Goal: Task Accomplishment & Management: Complete application form

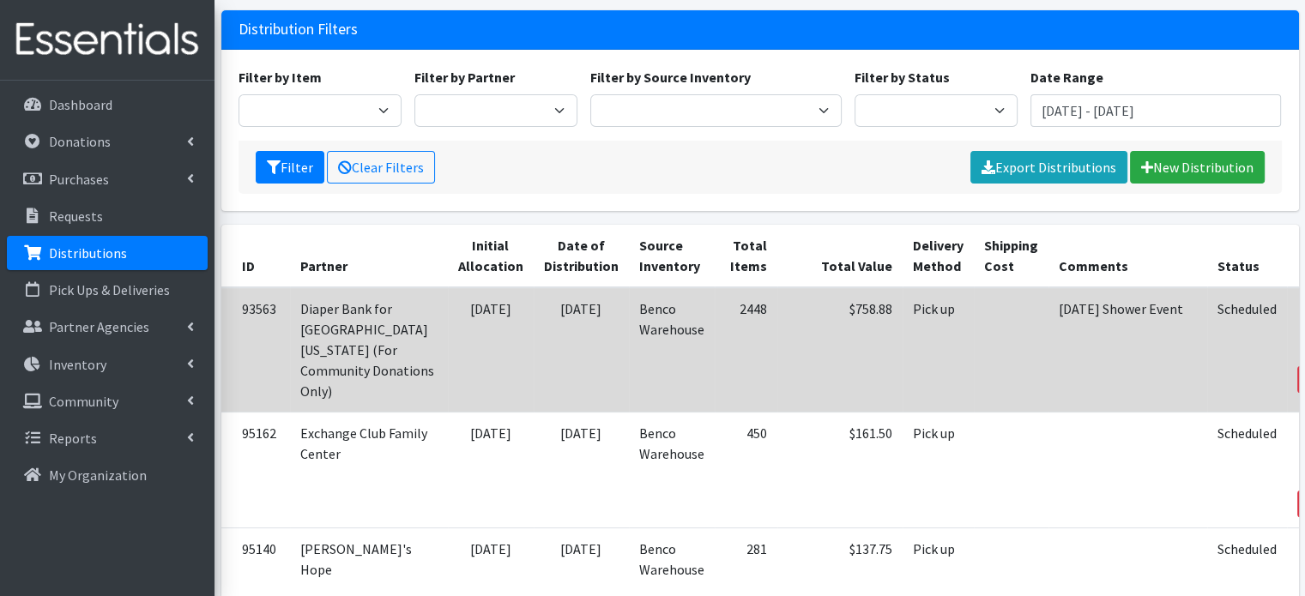
scroll to position [172, 0]
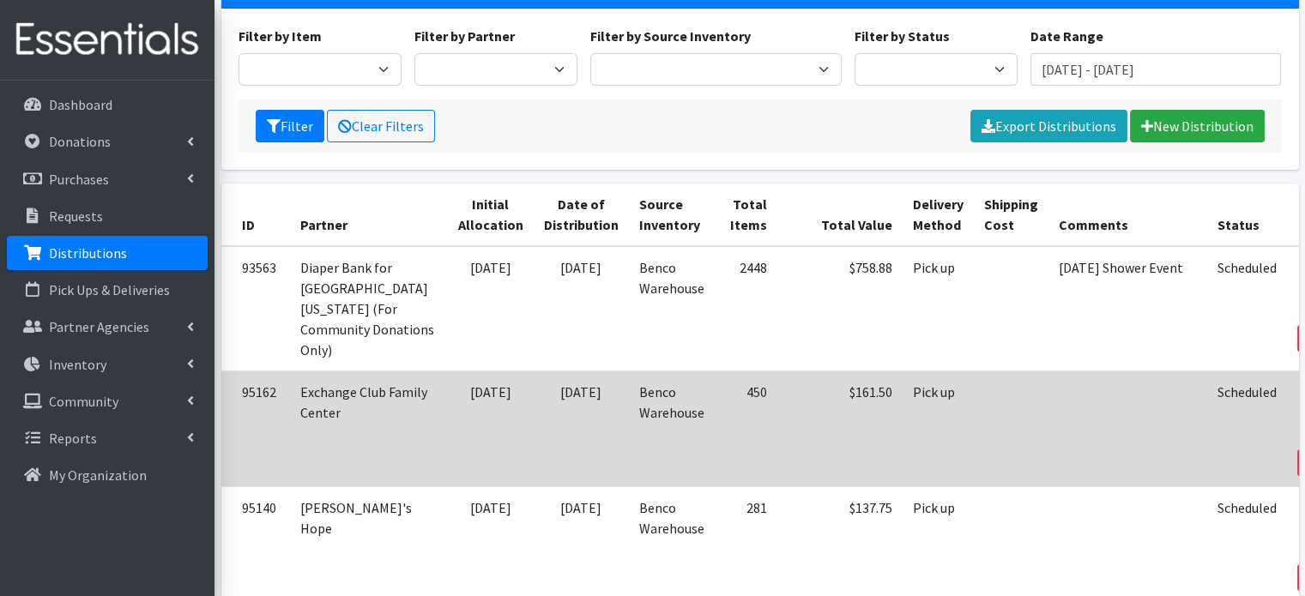
click at [1301, 429] on link "Print" at bounding box center [1325, 439] width 49 height 21
click at [1304, 410] on icon at bounding box center [1317, 416] width 14 height 12
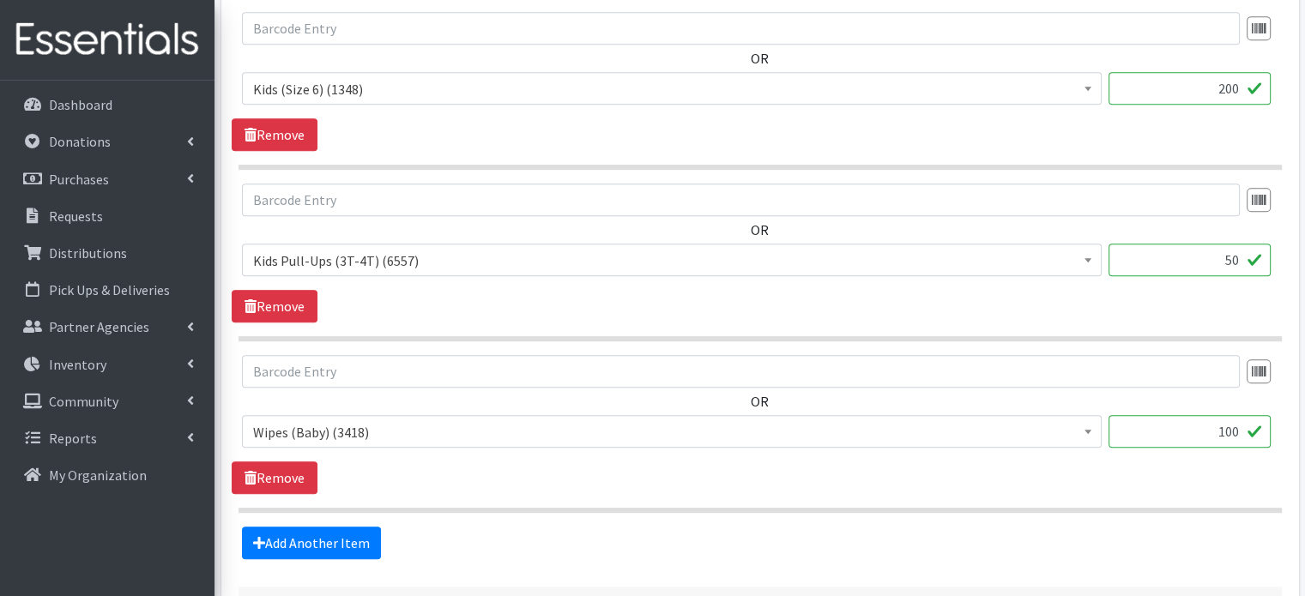
scroll to position [1000, 0]
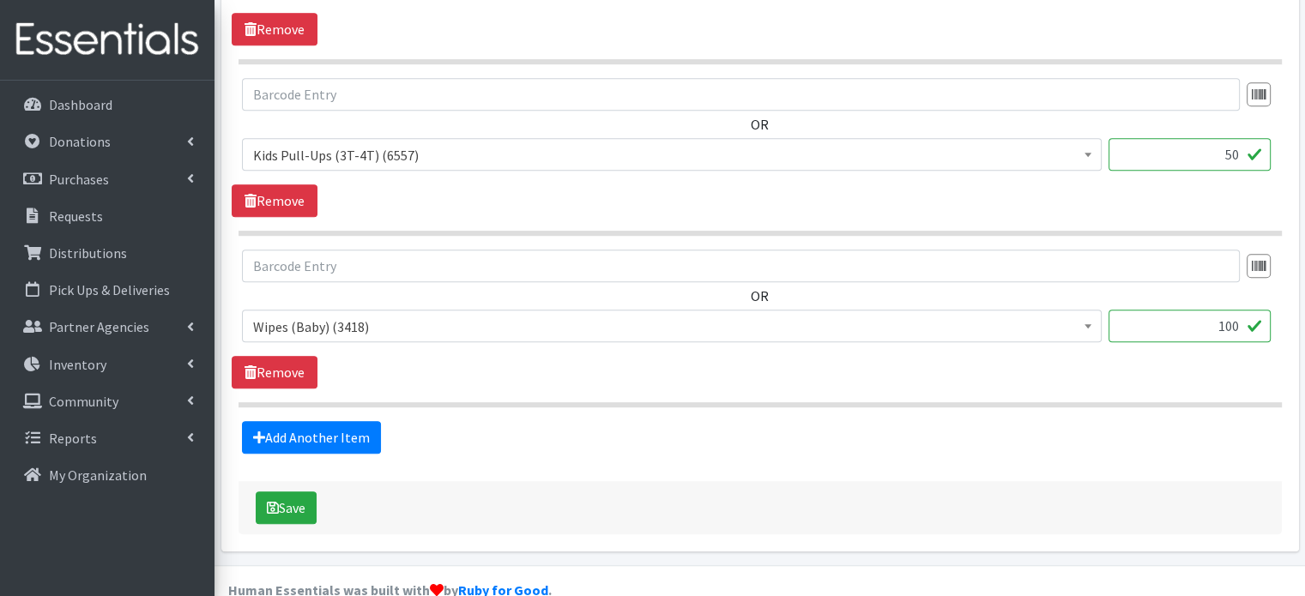
drag, startPoint x: 1243, startPoint y: 295, endPoint x: 1196, endPoint y: 304, distance: 48.0
click at [1196, 310] on input "100" at bounding box center [1189, 326] width 162 height 33
type input "11"
click at [397, 421] on div "Add Another Item" at bounding box center [760, 437] width 1056 height 33
click at [279, 492] on button "Save" at bounding box center [286, 508] width 61 height 33
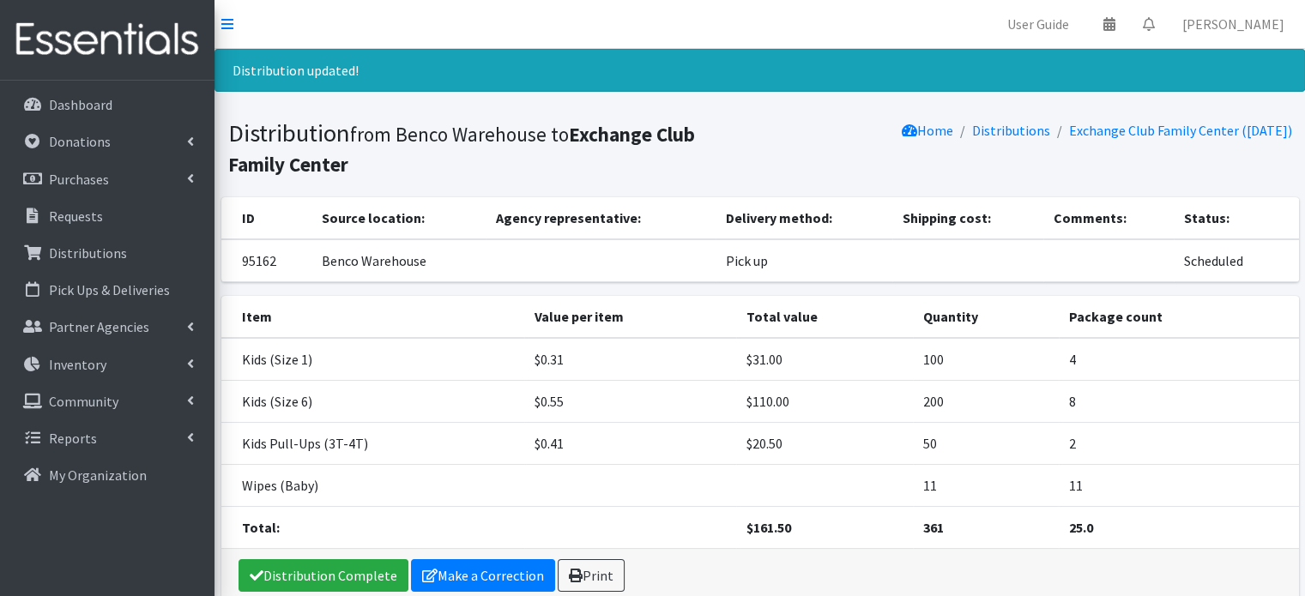
scroll to position [82, 0]
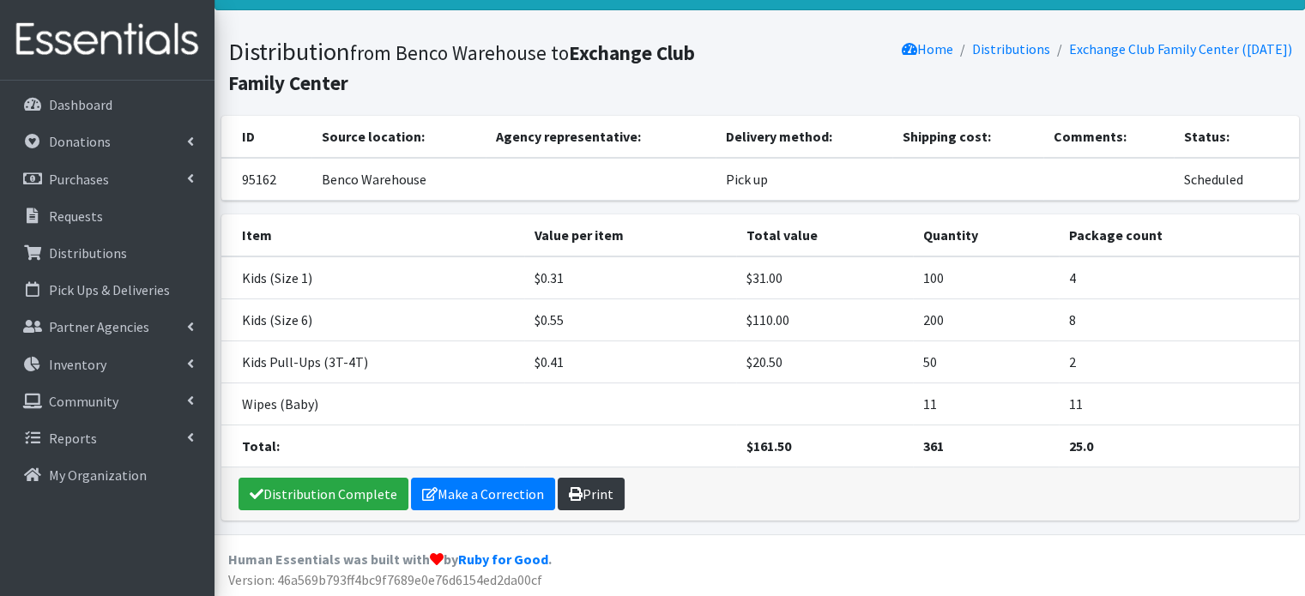
click at [589, 503] on link "Print" at bounding box center [591, 494] width 67 height 33
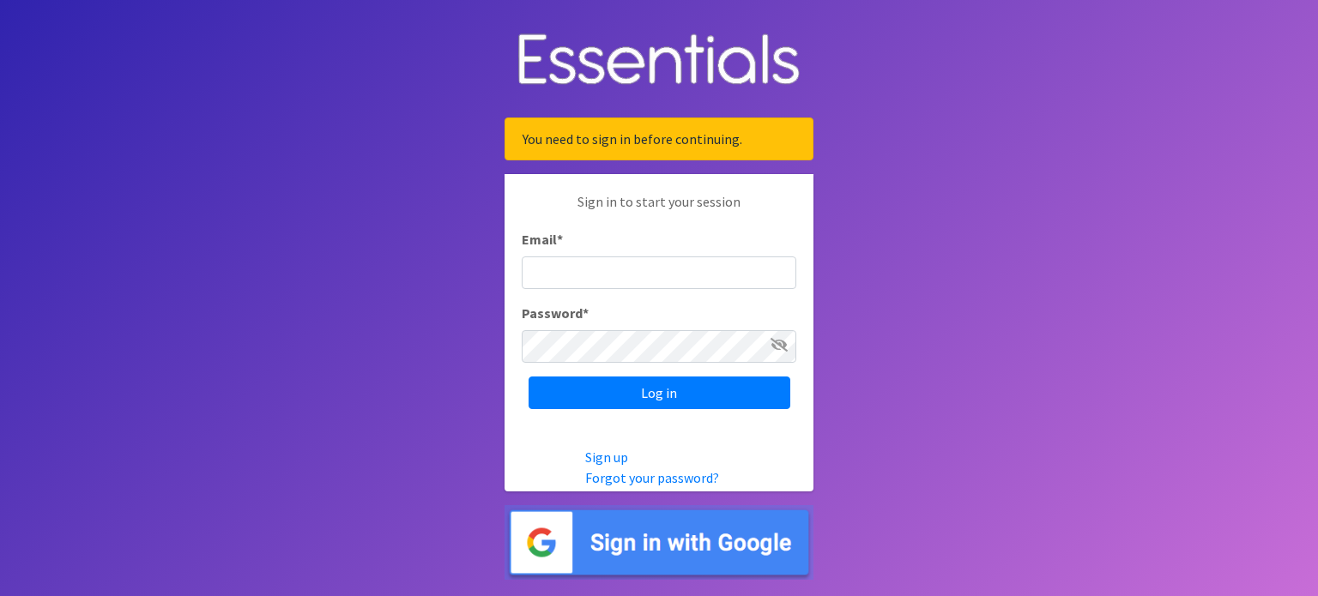
click at [546, 270] on input "Email *" at bounding box center [659, 273] width 275 height 33
type input "emily@jaxdiaperbank.org"
click at [777, 344] on icon at bounding box center [778, 345] width 17 height 14
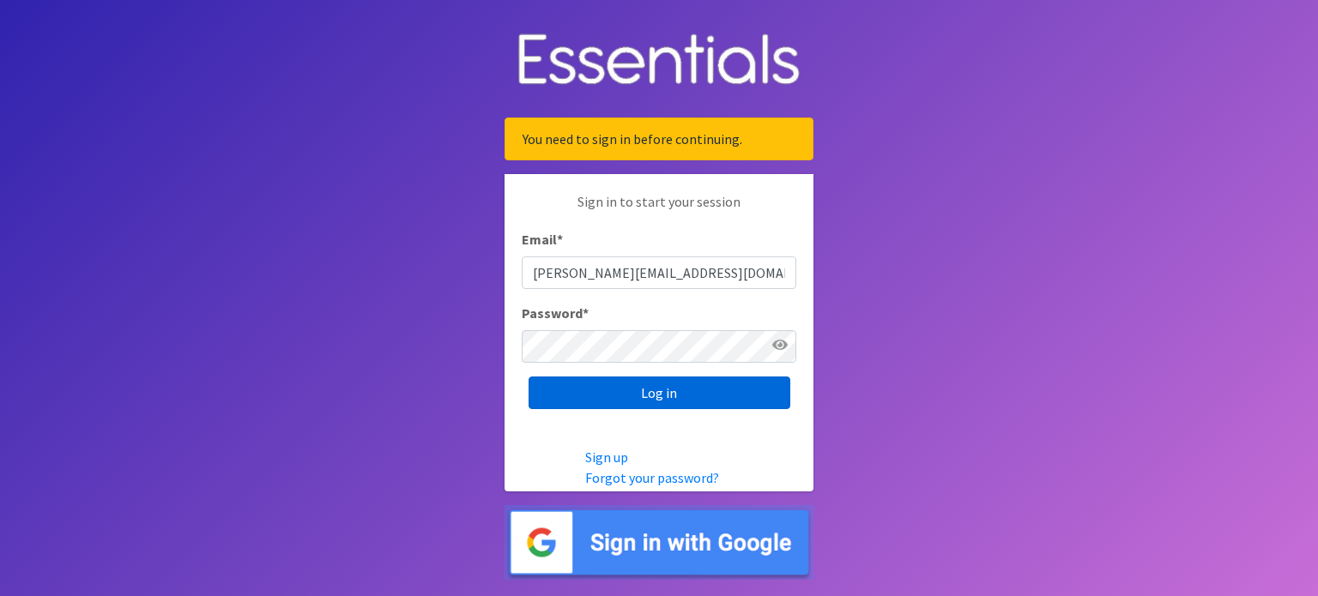
click at [746, 398] on input "Log in" at bounding box center [659, 393] width 262 height 33
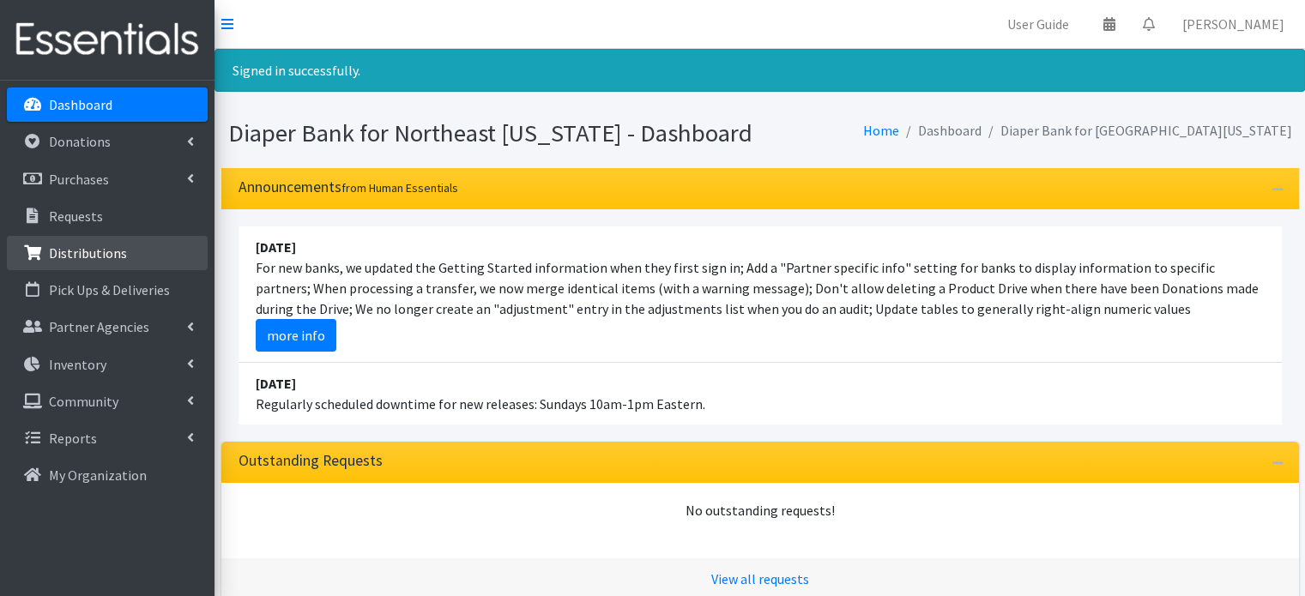
click at [75, 254] on p "Distributions" at bounding box center [88, 253] width 78 height 17
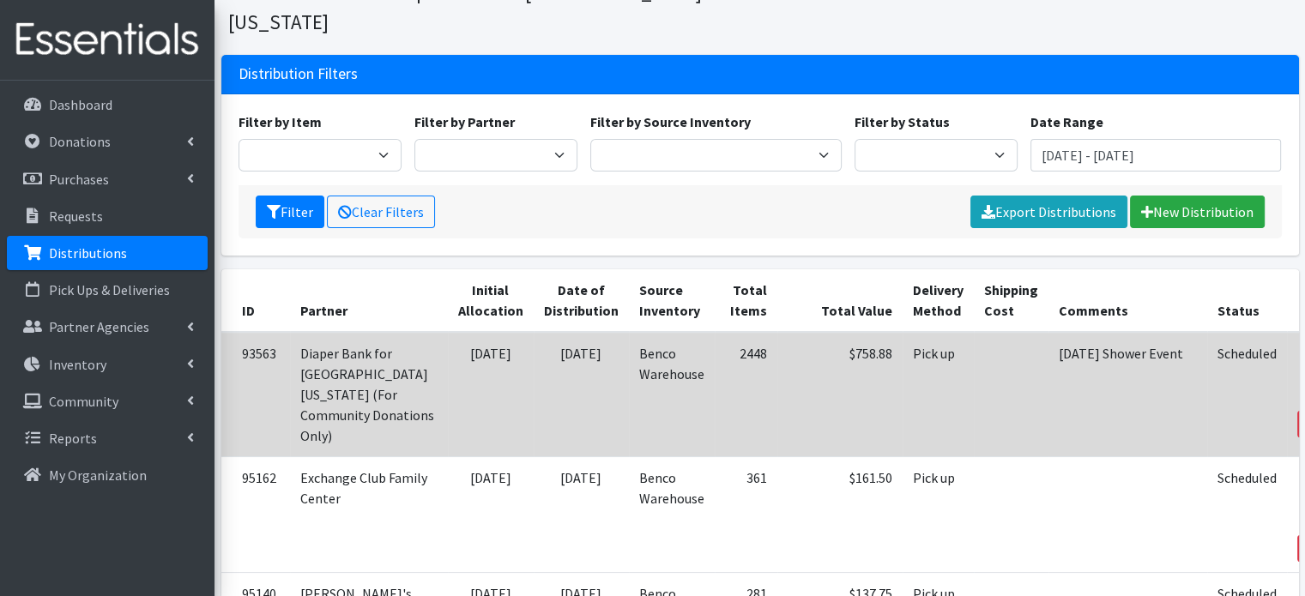
scroll to position [257, 0]
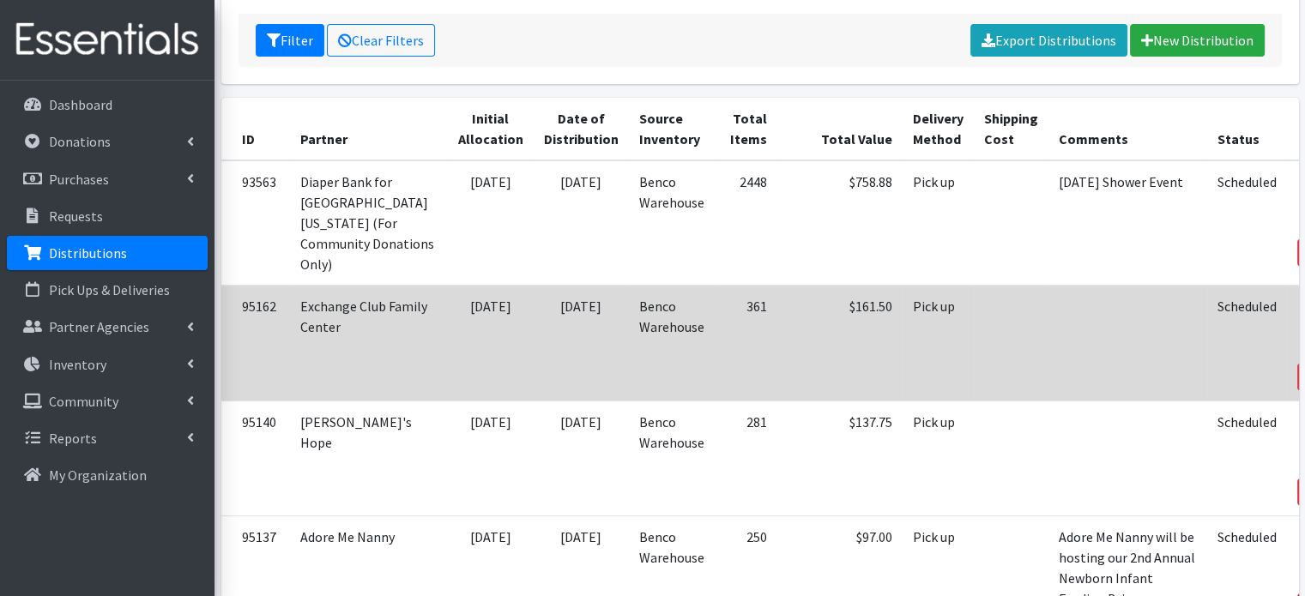
click at [1301, 343] on link "Print" at bounding box center [1325, 353] width 49 height 21
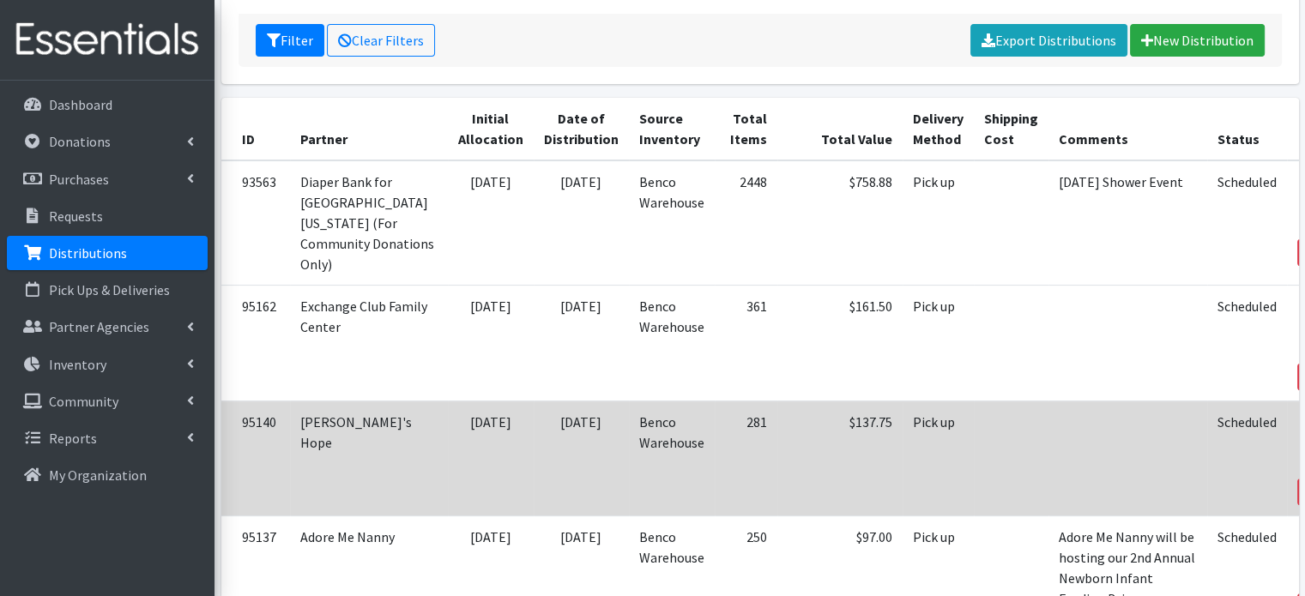
click at [1304, 462] on icon at bounding box center [1313, 468] width 12 height 12
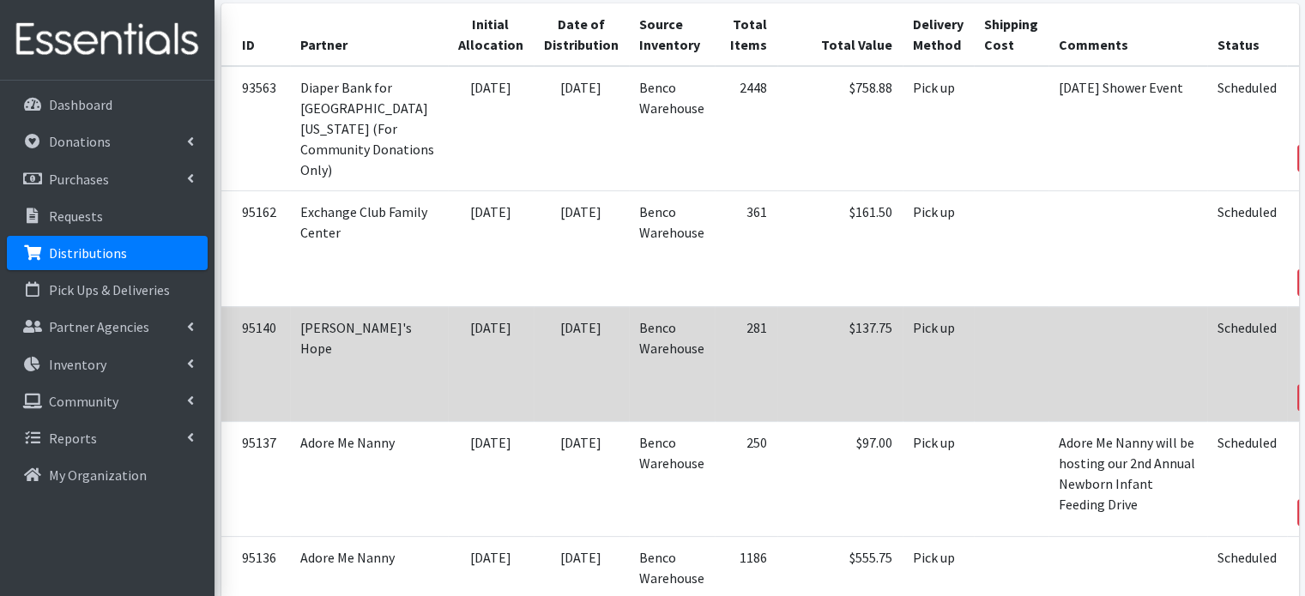
scroll to position [429, 0]
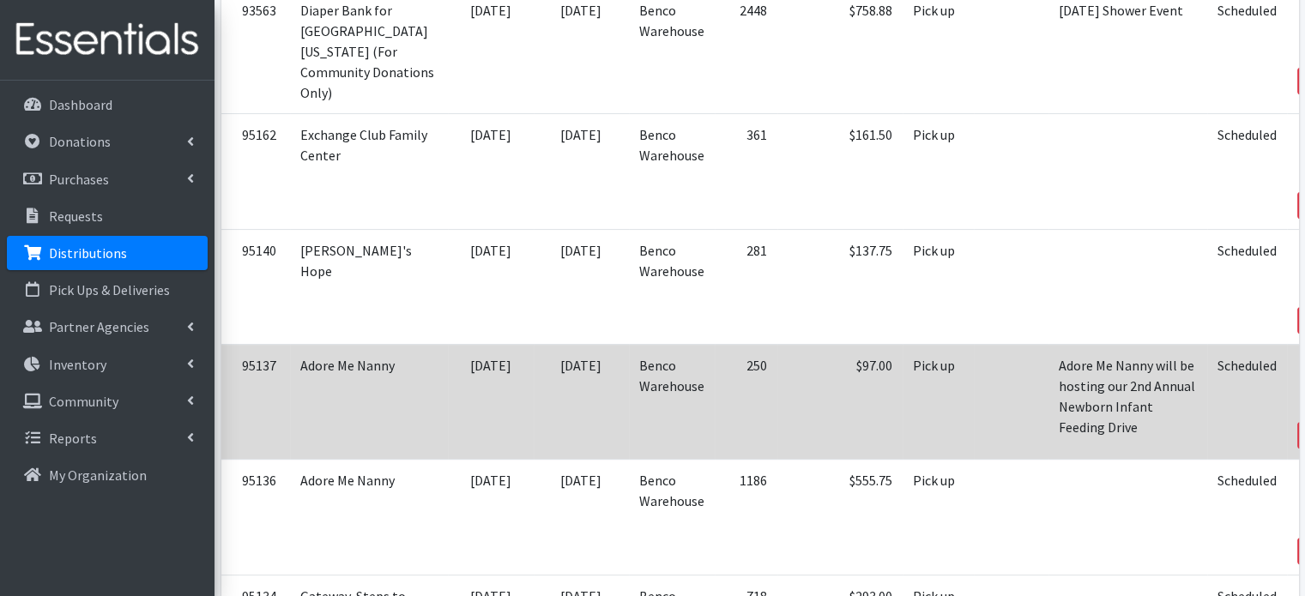
click at [1301, 401] on link "Print" at bounding box center [1325, 411] width 49 height 21
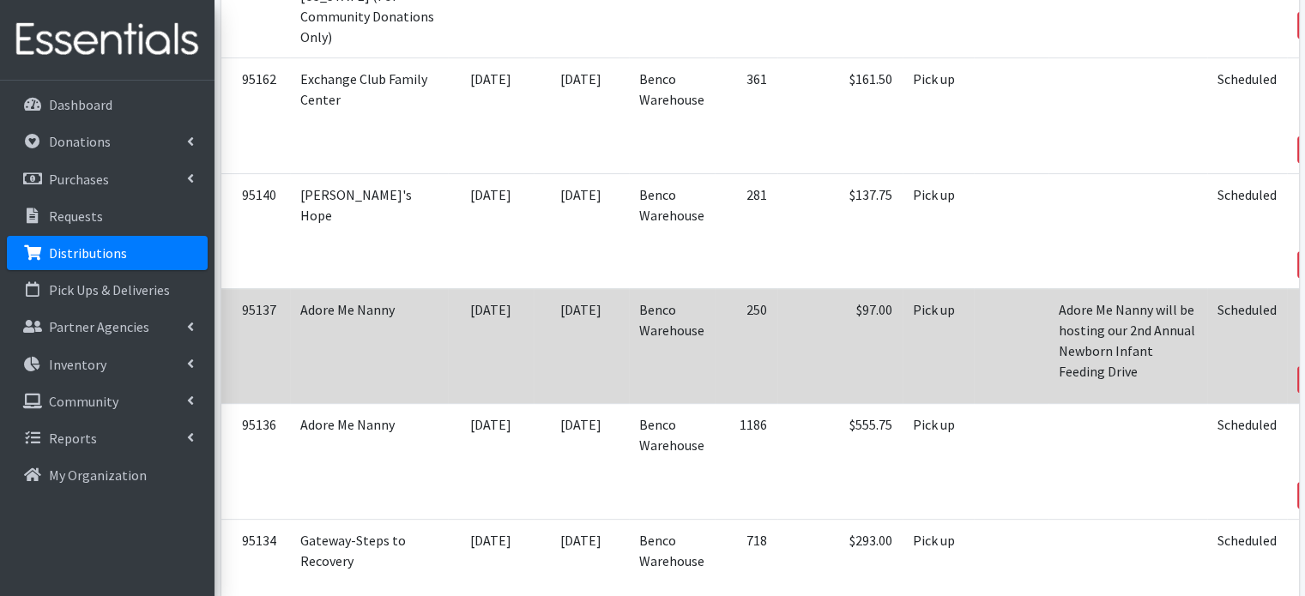
scroll to position [515, 0]
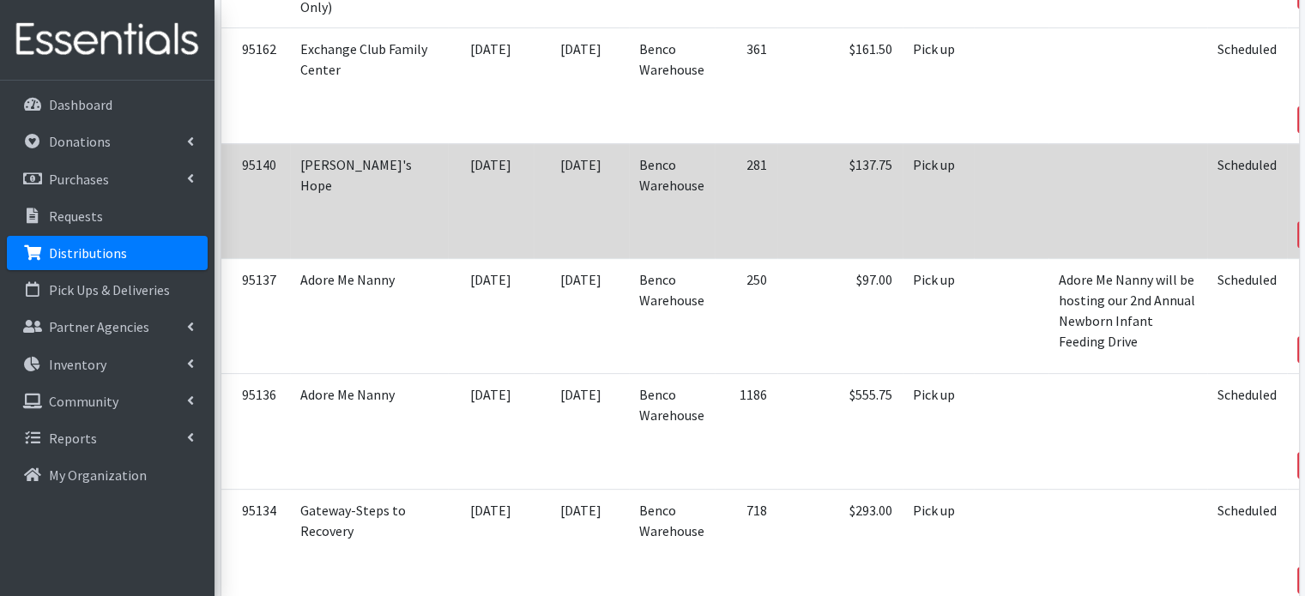
click at [1304, 205] on icon at bounding box center [1313, 211] width 12 height 12
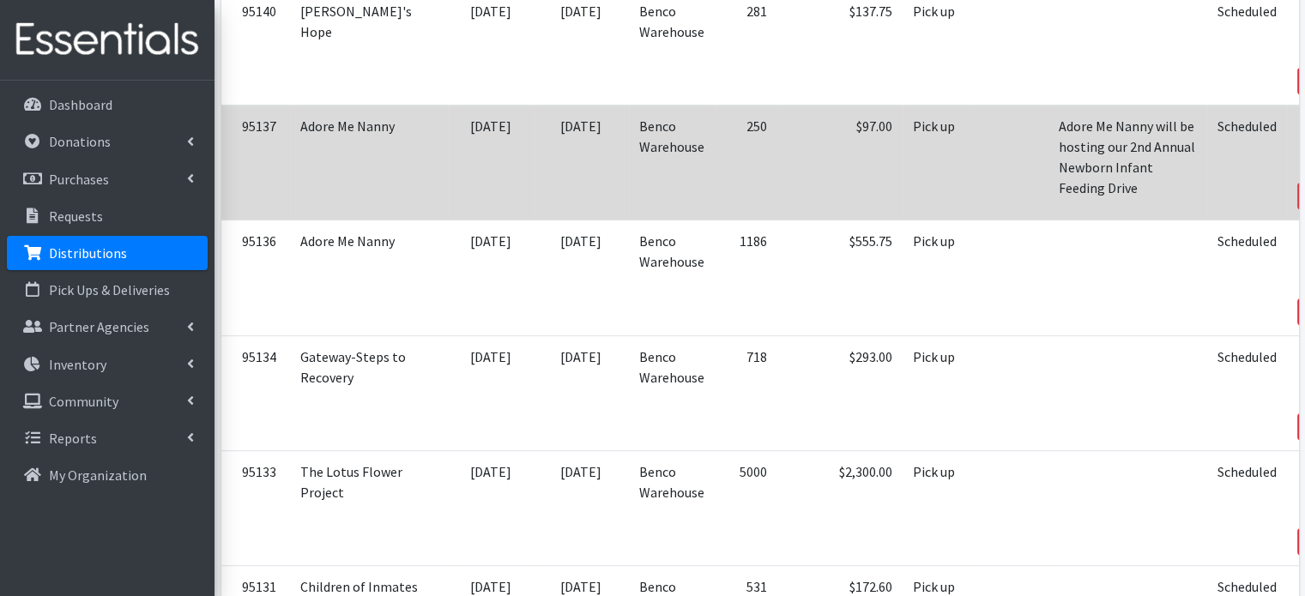
scroll to position [686, 0]
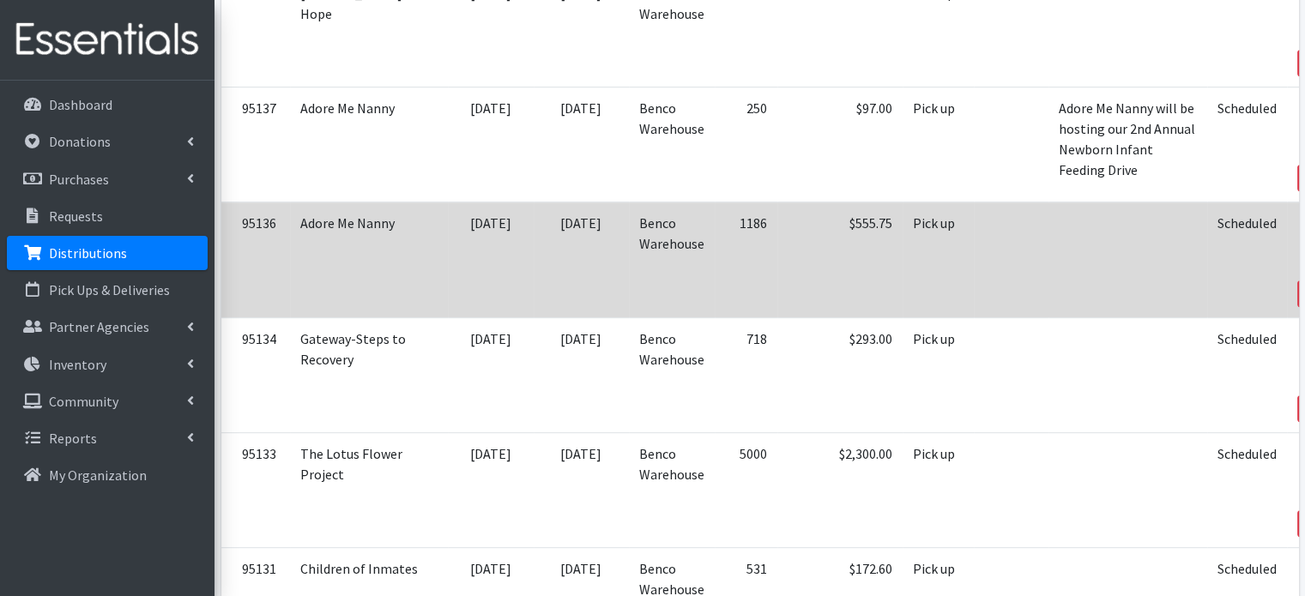
click at [1301, 260] on link "Print" at bounding box center [1325, 270] width 49 height 21
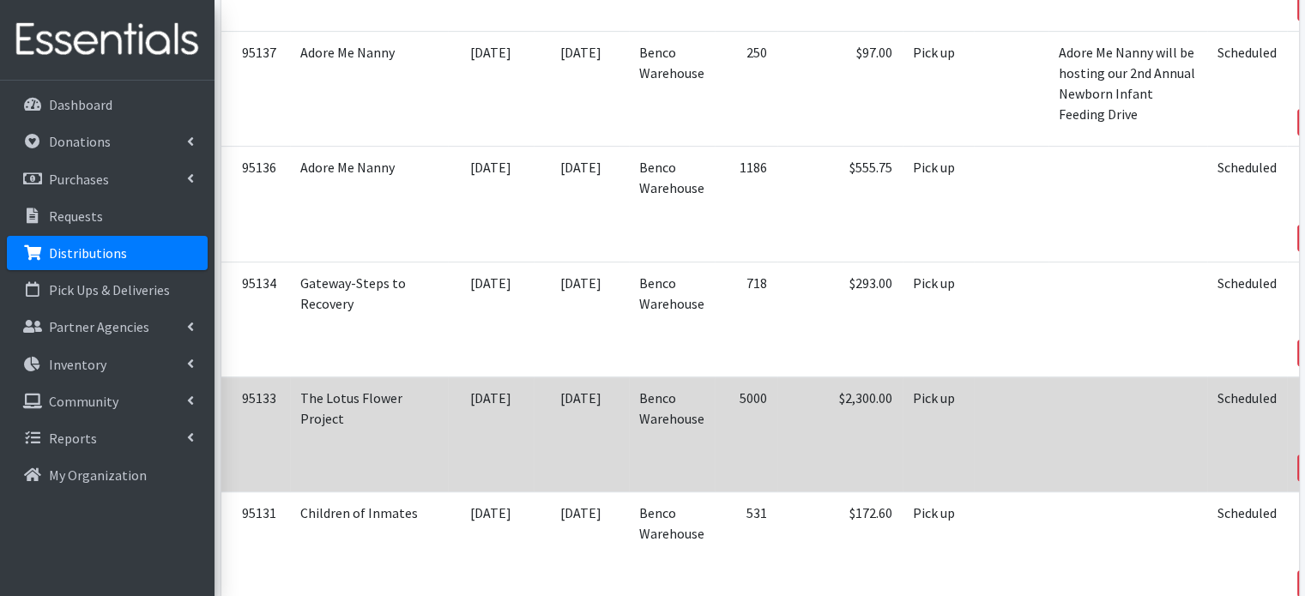
scroll to position [772, 0]
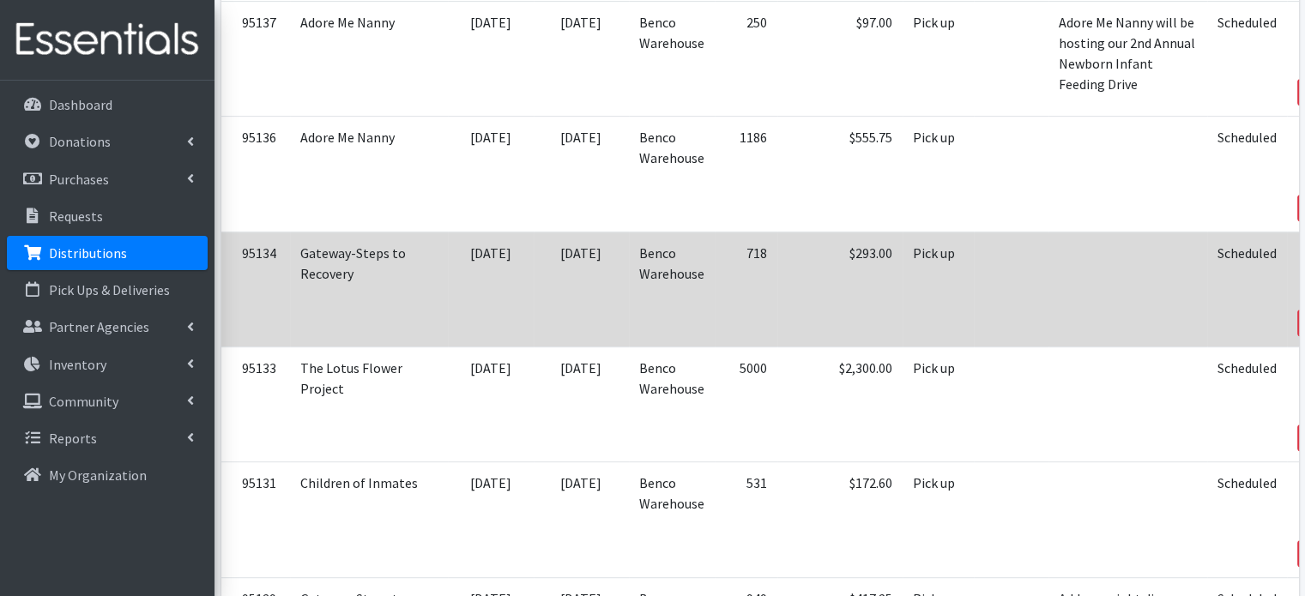
click at [1301, 289] on link "Print" at bounding box center [1325, 299] width 49 height 21
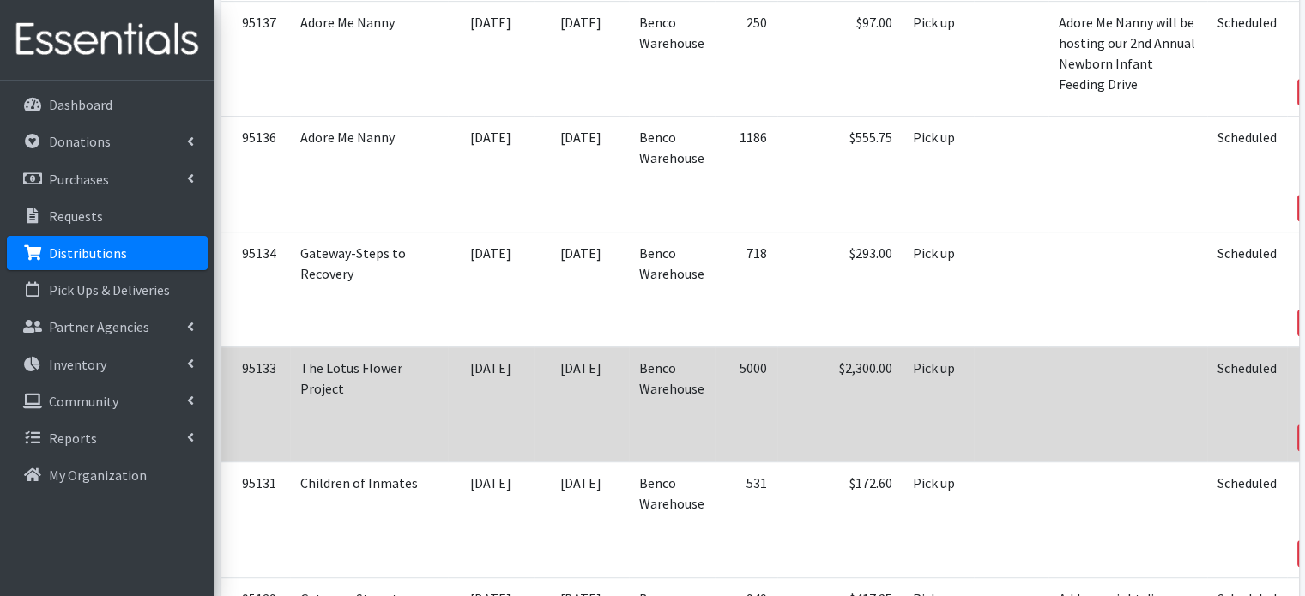
click at [1304, 386] on icon at bounding box center [1317, 392] width 14 height 12
click at [1304, 408] on icon at bounding box center [1313, 414] width 12 height 12
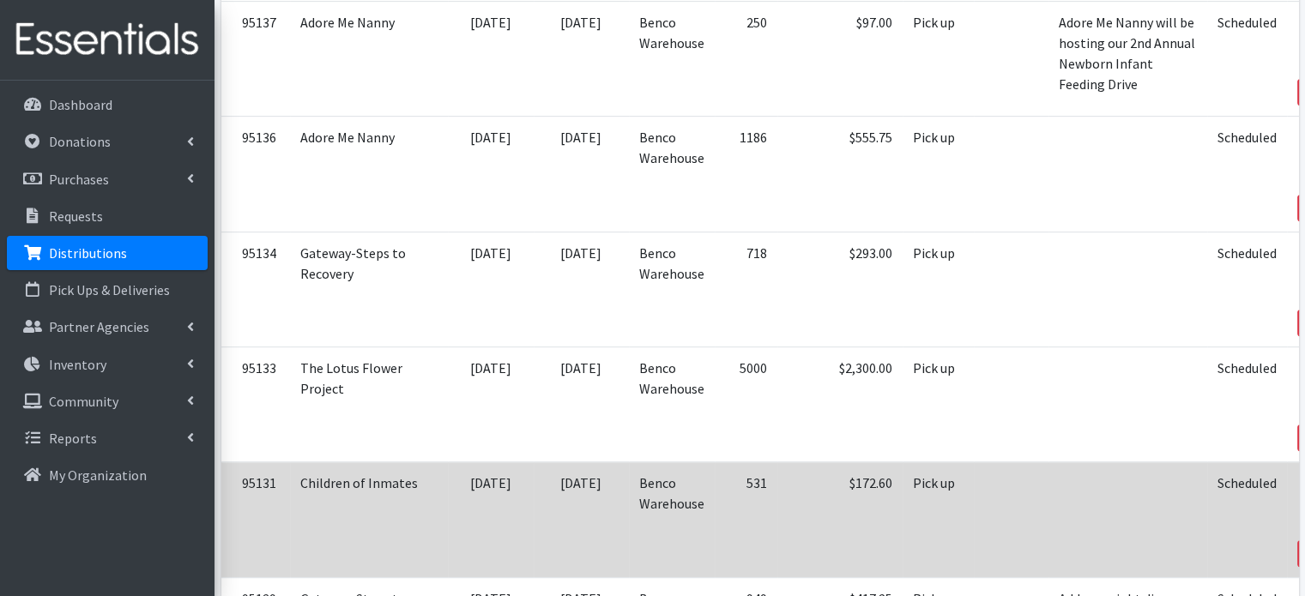
click at [1301, 520] on link "Print" at bounding box center [1325, 530] width 49 height 21
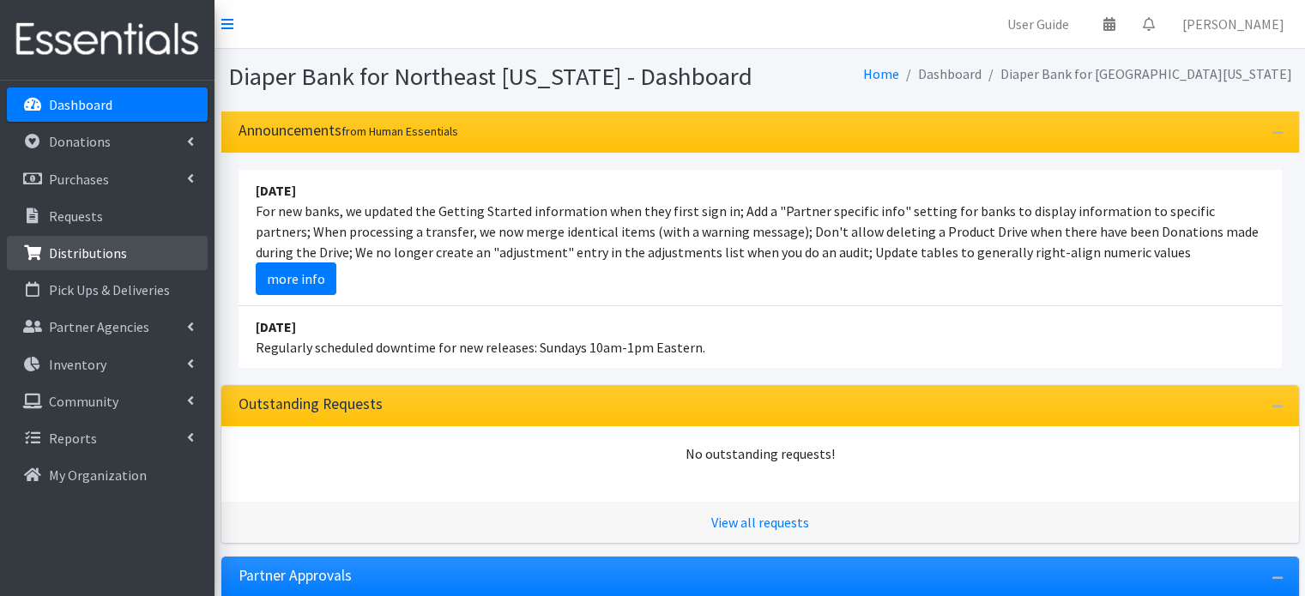
click at [108, 257] on p "Distributions" at bounding box center [88, 253] width 78 height 17
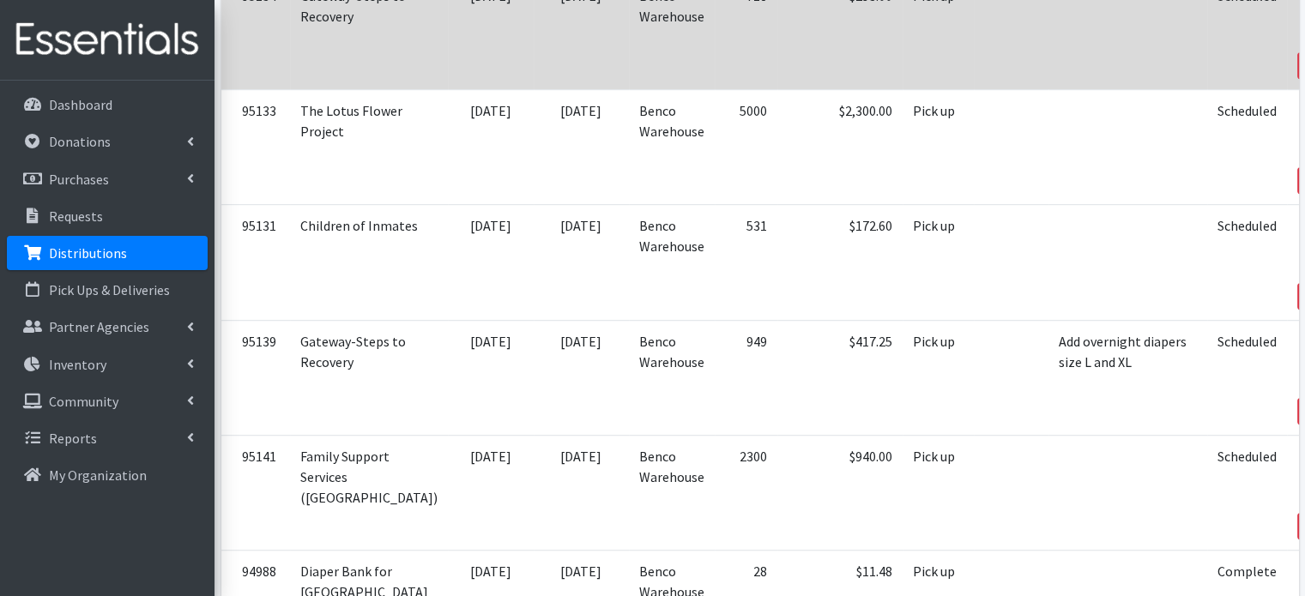
scroll to position [1115, 0]
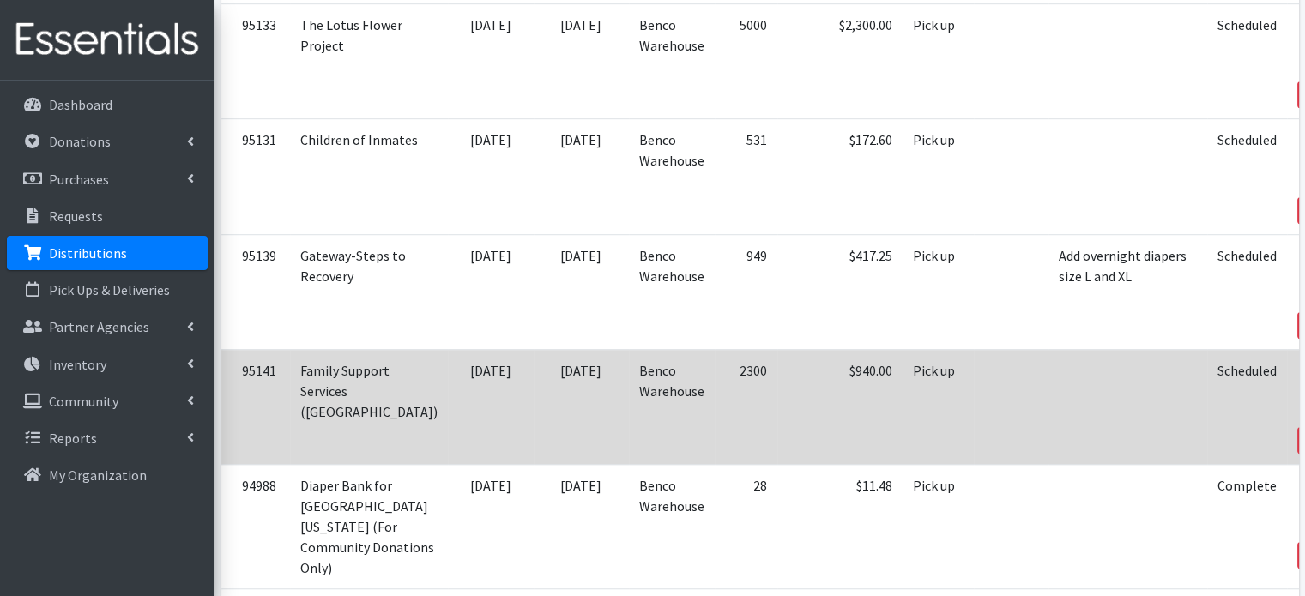
click at [1301, 362] on link "View" at bounding box center [1325, 372] width 49 height 21
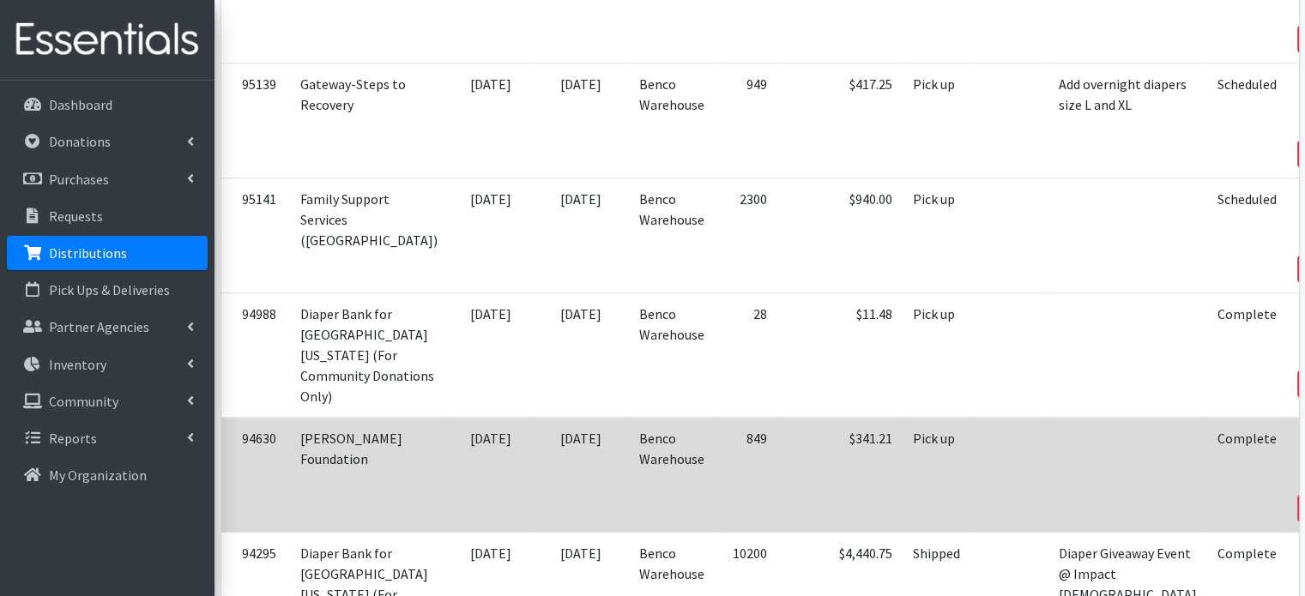
scroll to position [1201, 0]
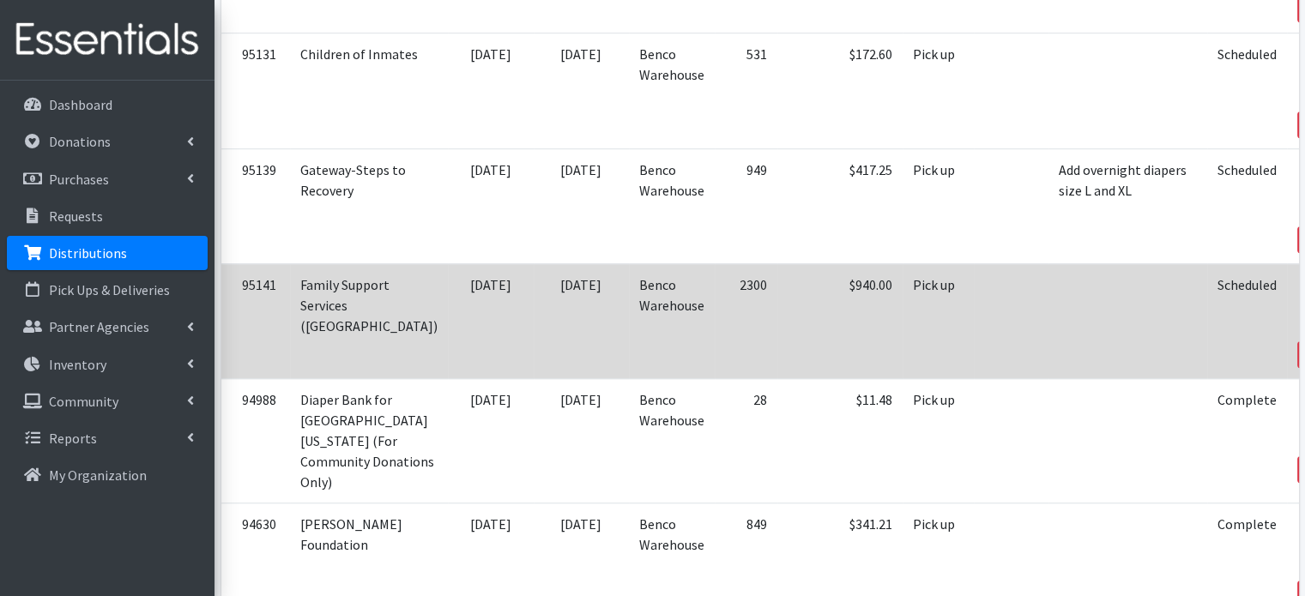
click at [1301, 276] on link "View" at bounding box center [1325, 286] width 49 height 21
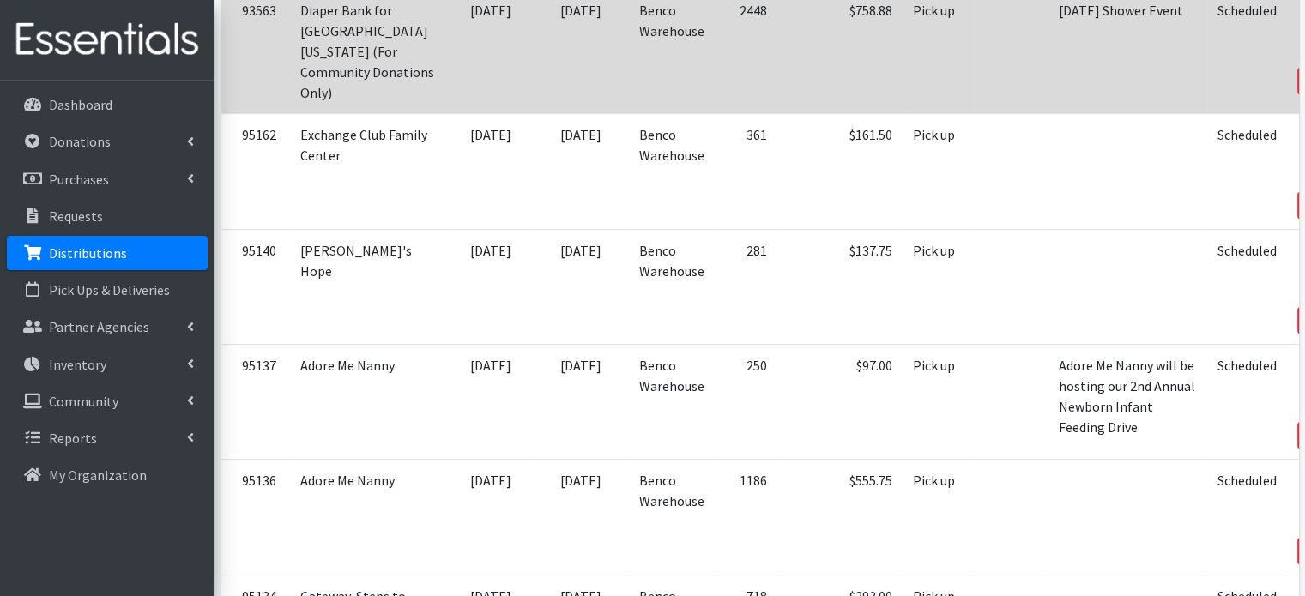
scroll to position [0, 0]
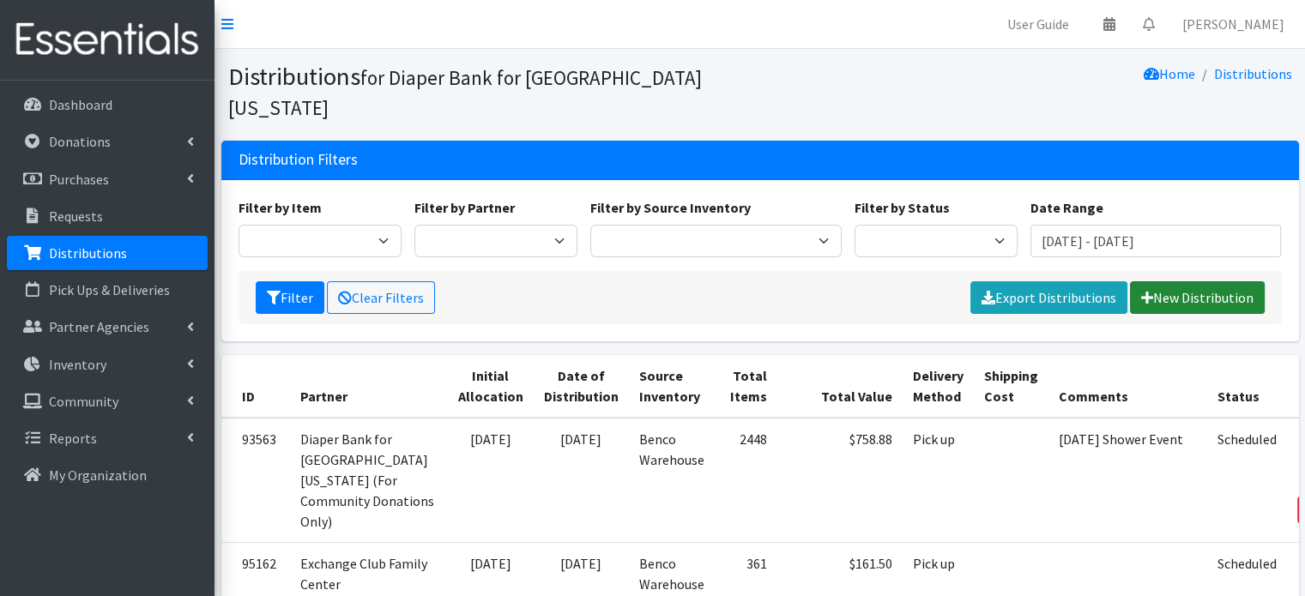
click at [1201, 281] on link "New Distribution" at bounding box center [1197, 297] width 135 height 33
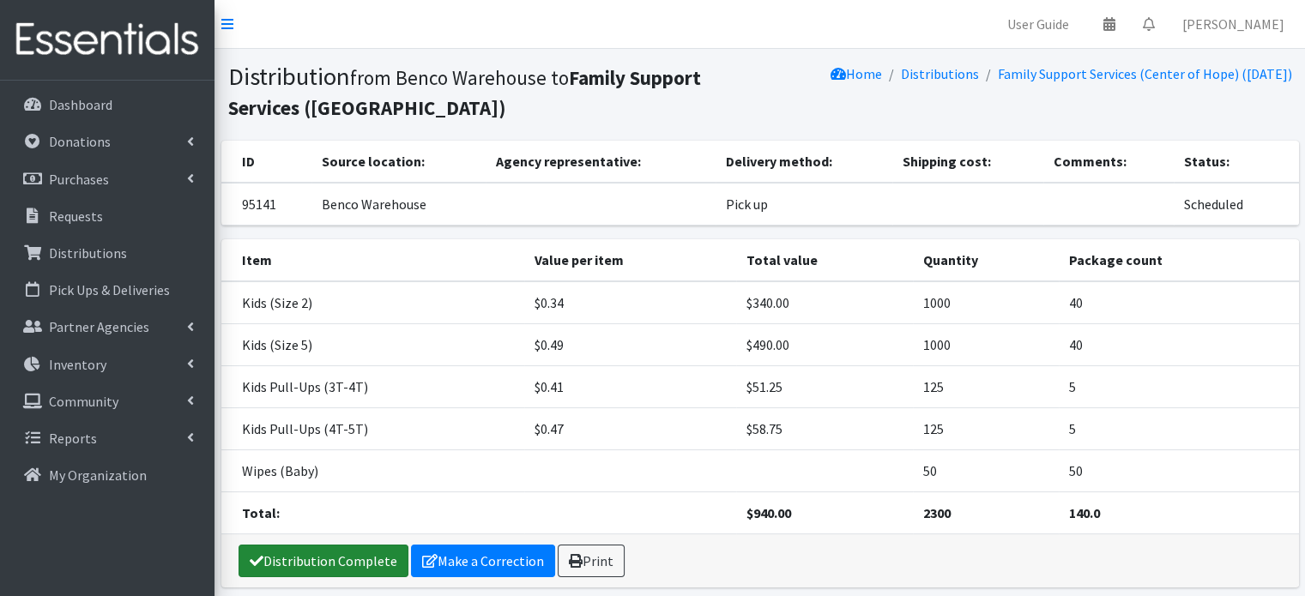
click at [355, 565] on link "Distribution Complete" at bounding box center [323, 561] width 170 height 33
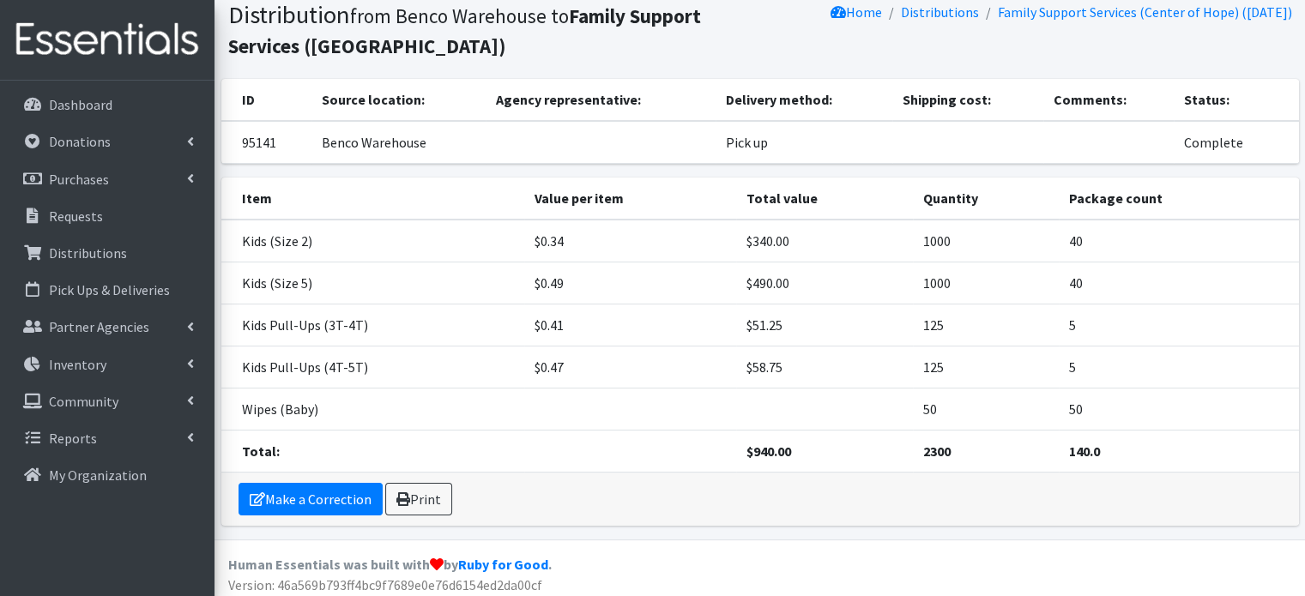
scroll to position [124, 0]
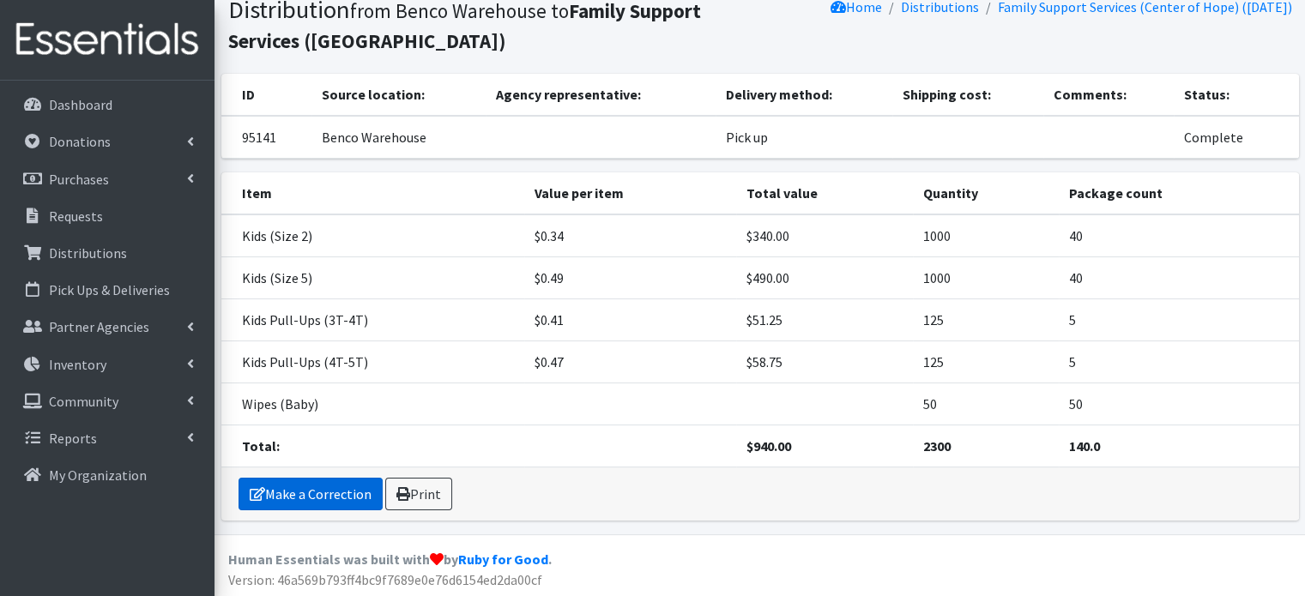
click at [343, 496] on link "Make a Correction" at bounding box center [310, 494] width 144 height 33
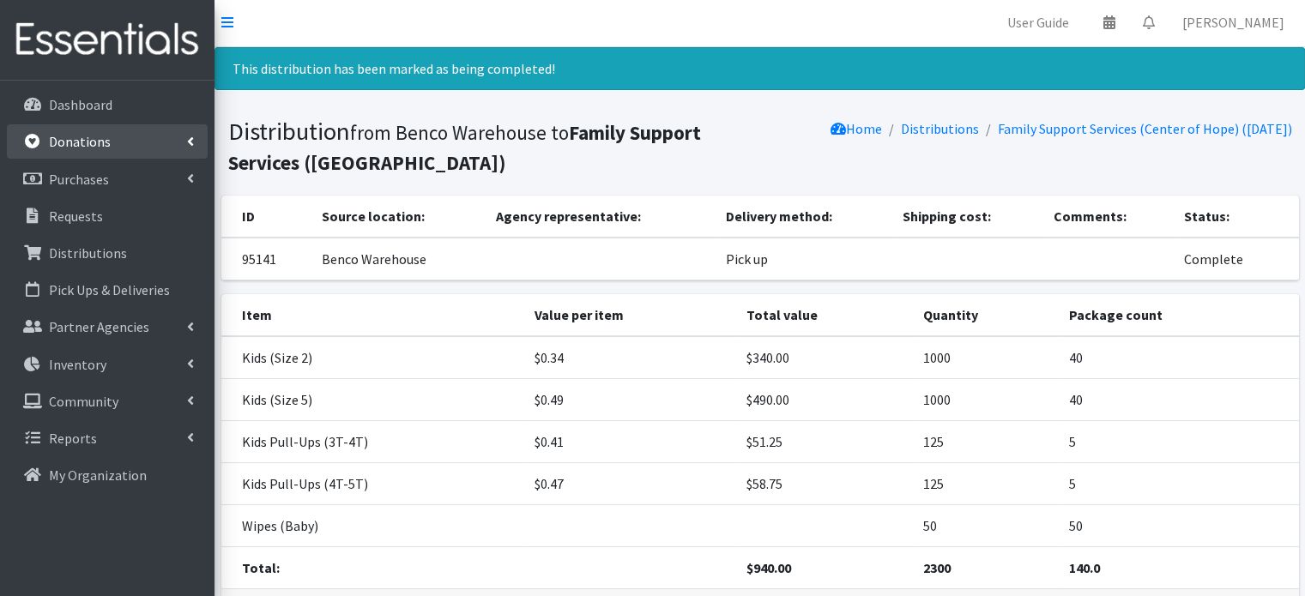
scroll to position [0, 0]
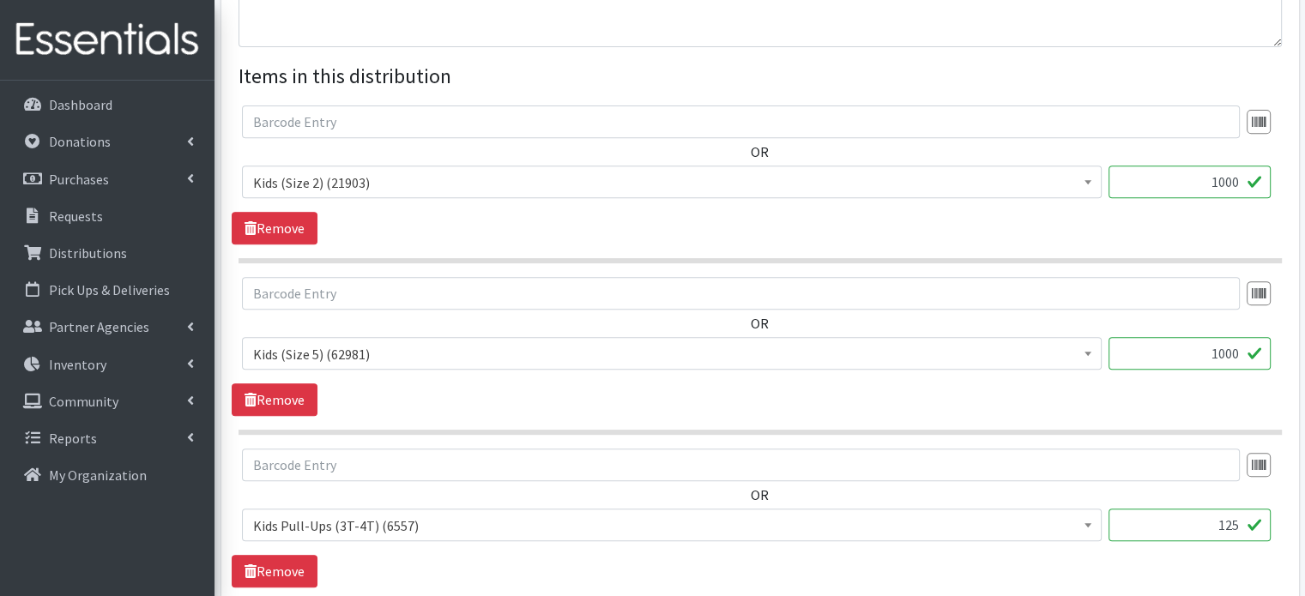
scroll to position [1229, 0]
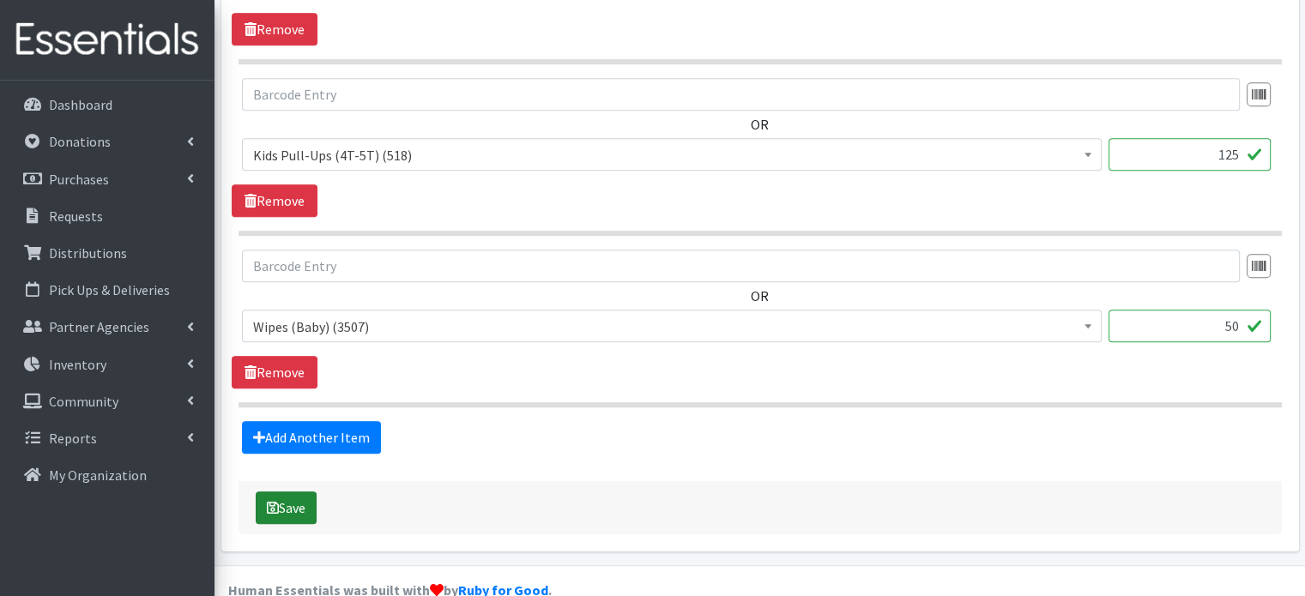
click at [285, 492] on button "Save" at bounding box center [286, 508] width 61 height 33
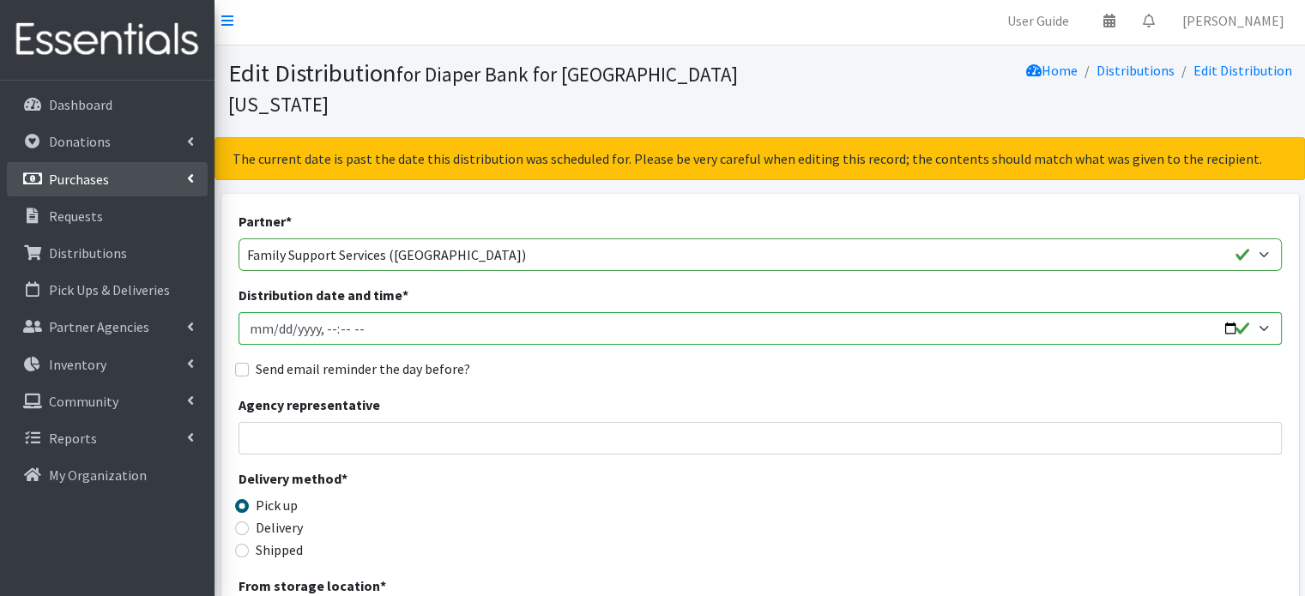
scroll to position [0, 0]
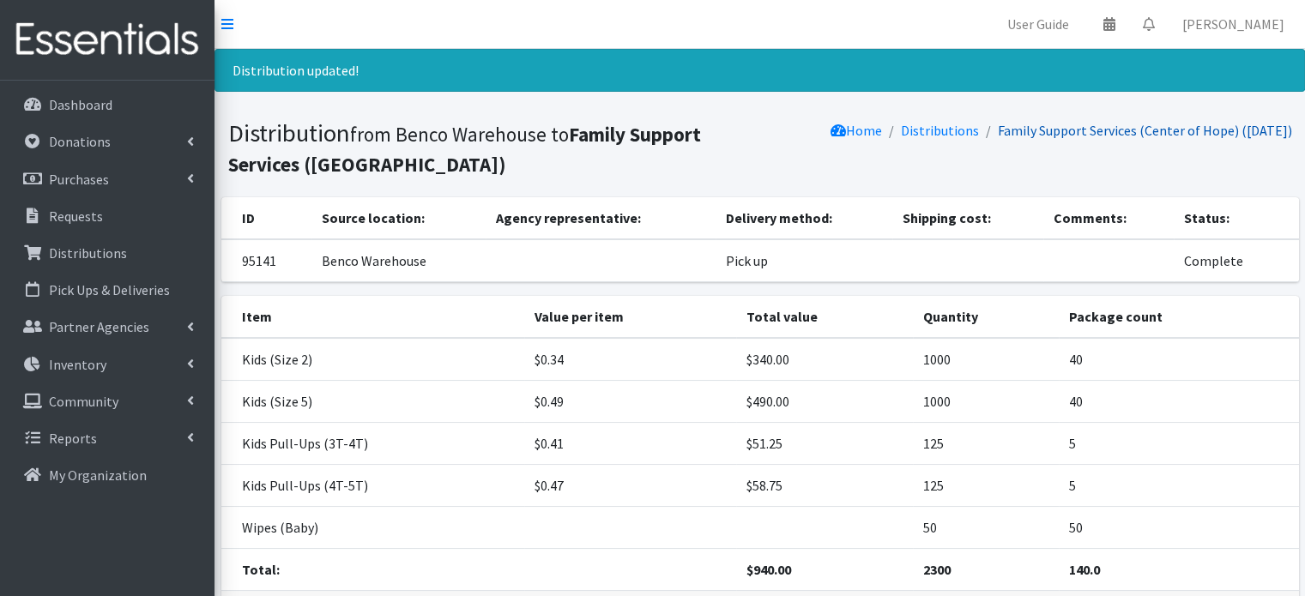
click at [1084, 125] on link "Family Support Services (Center of Hope) (08/18/2025)" at bounding box center [1145, 130] width 294 height 17
click at [1067, 130] on link "Family Support Services (Center of Hope) (08/18/2025)" at bounding box center [1145, 130] width 294 height 17
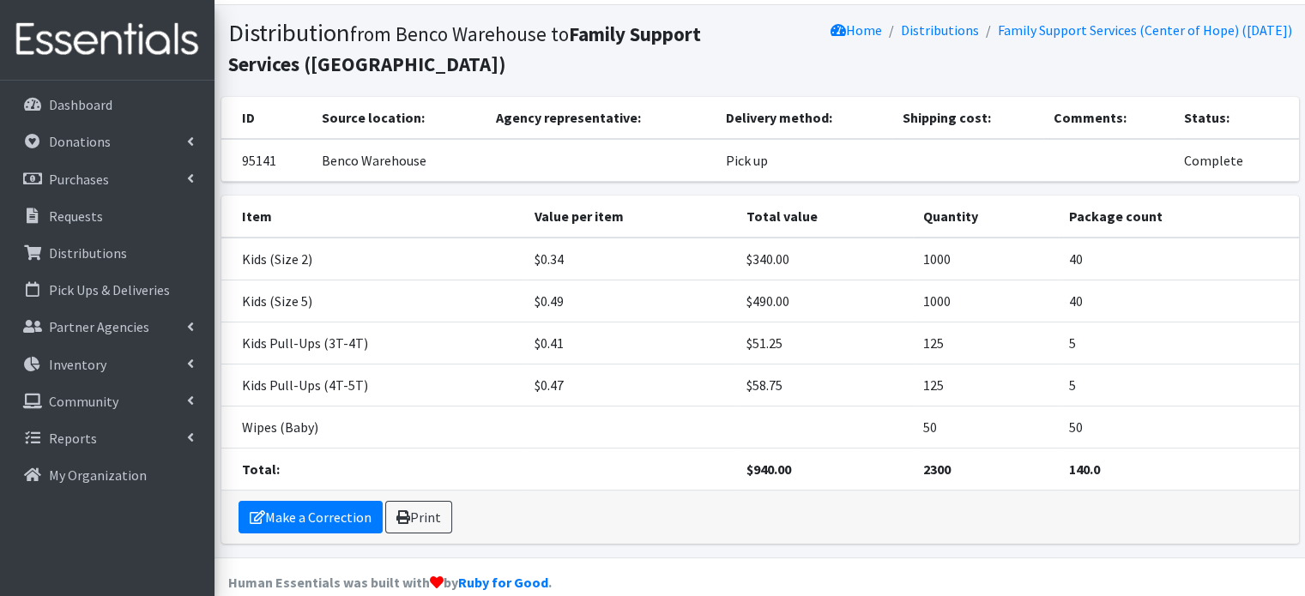
scroll to position [67, 0]
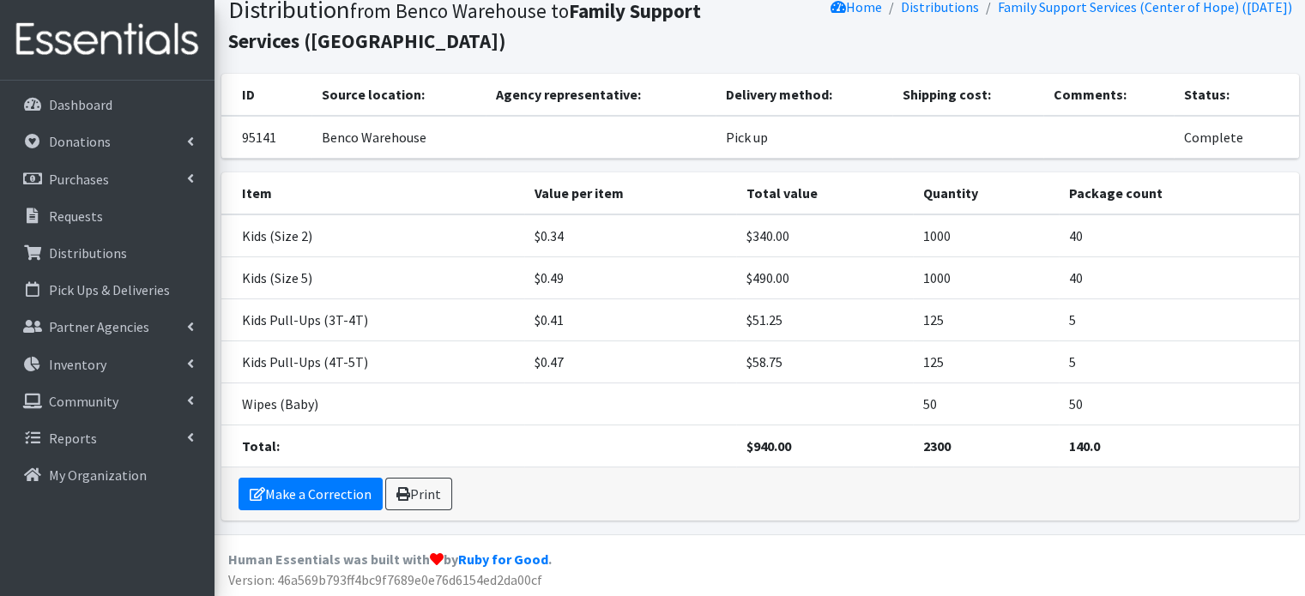
click at [451, 495] on div "Make a Correction Print" at bounding box center [760, 494] width 1078 height 53
click at [438, 496] on link "Print" at bounding box center [418, 494] width 67 height 33
click at [309, 498] on link "Make a Correction" at bounding box center [310, 494] width 144 height 33
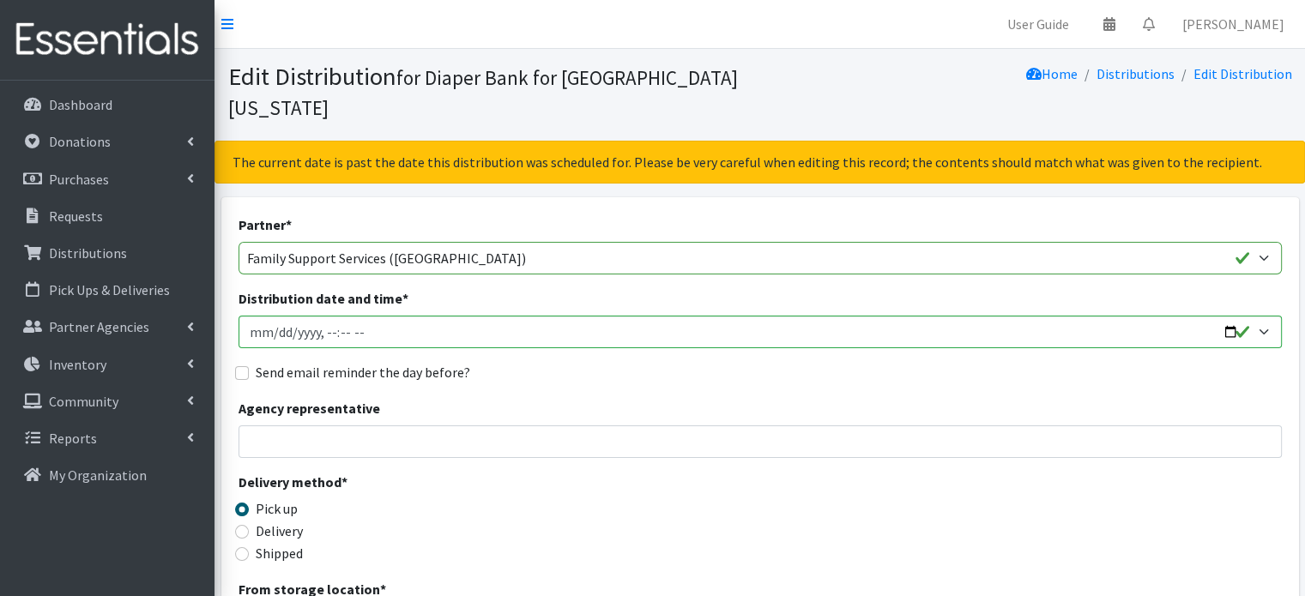
scroll to position [86, 0]
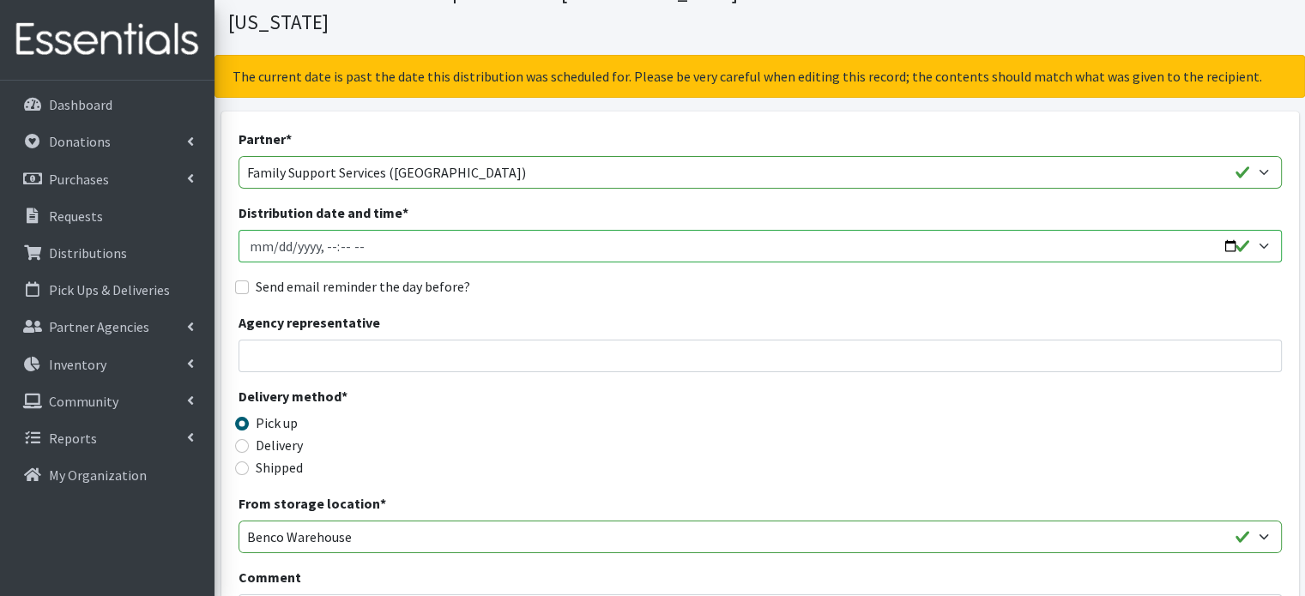
click at [1229, 230] on input "Distribution date and time *" at bounding box center [759, 246] width 1043 height 33
type input "[DATE]T11:59"
click at [1241, 230] on input "Distribution date and time *" at bounding box center [759, 246] width 1043 height 33
click at [577, 276] on div "Send email reminder the day before?" at bounding box center [759, 286] width 1043 height 21
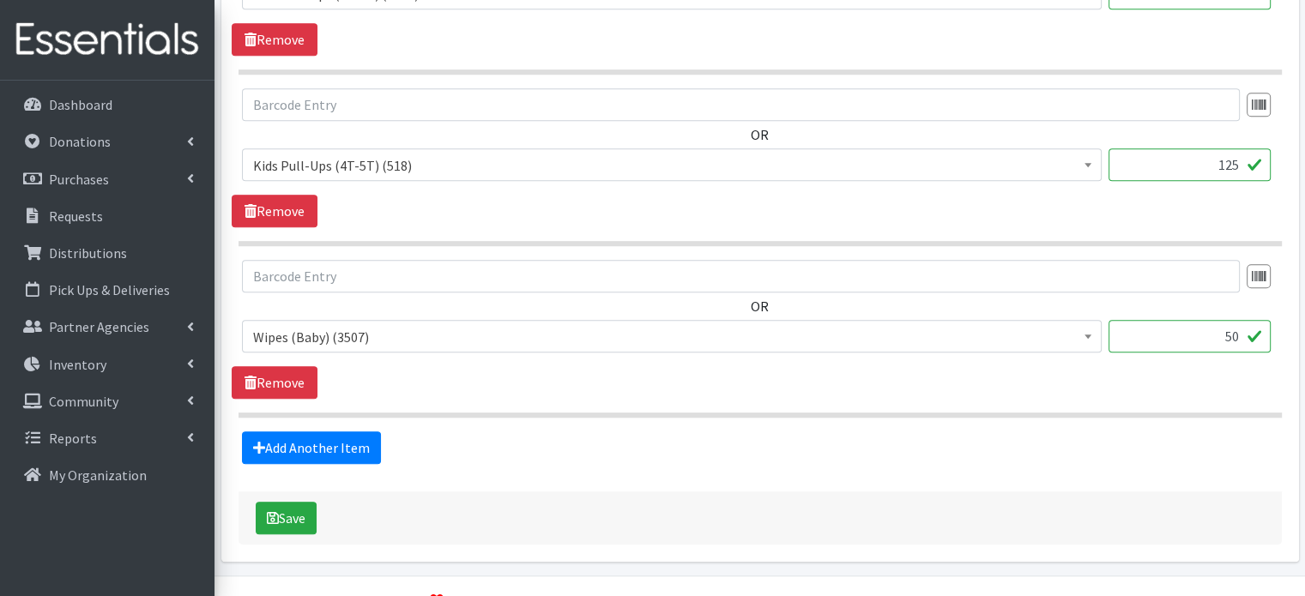
scroll to position [1229, 0]
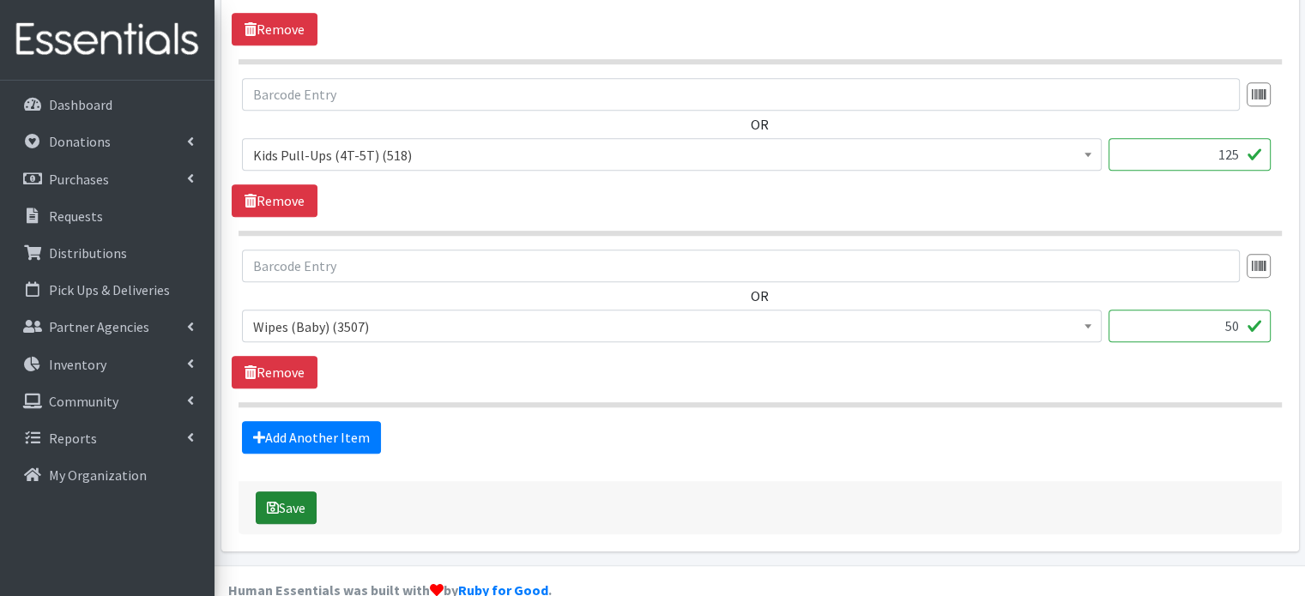
click at [292, 492] on button "Save" at bounding box center [286, 508] width 61 height 33
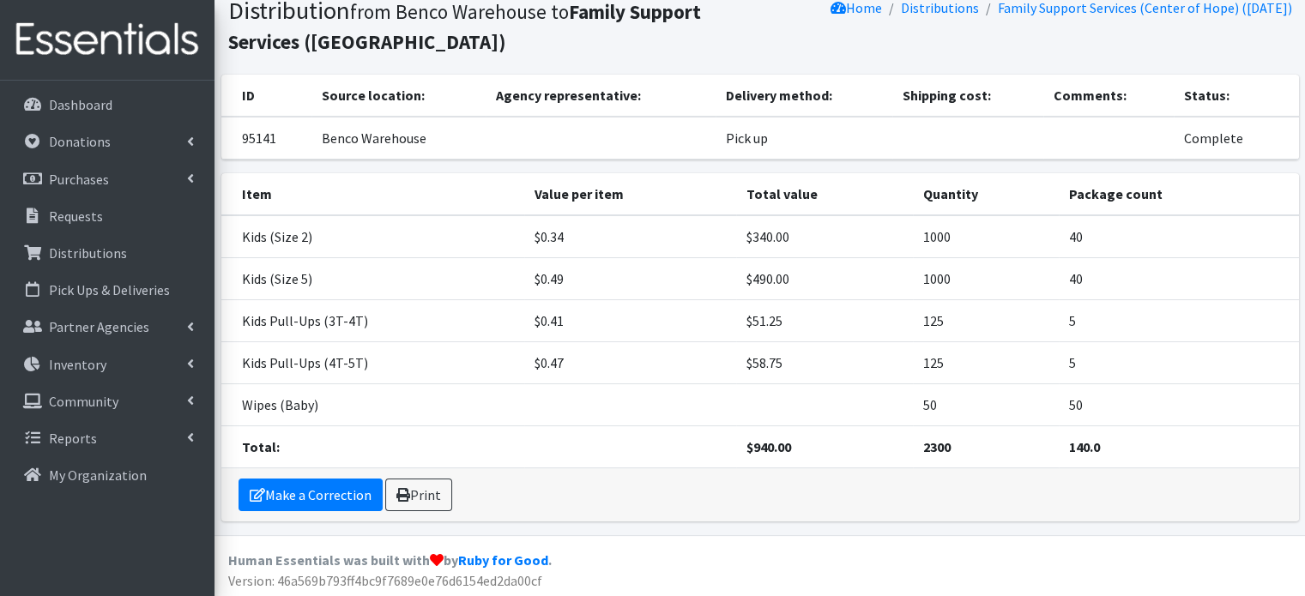
scroll to position [124, 0]
click at [402, 492] on icon at bounding box center [403, 494] width 14 height 14
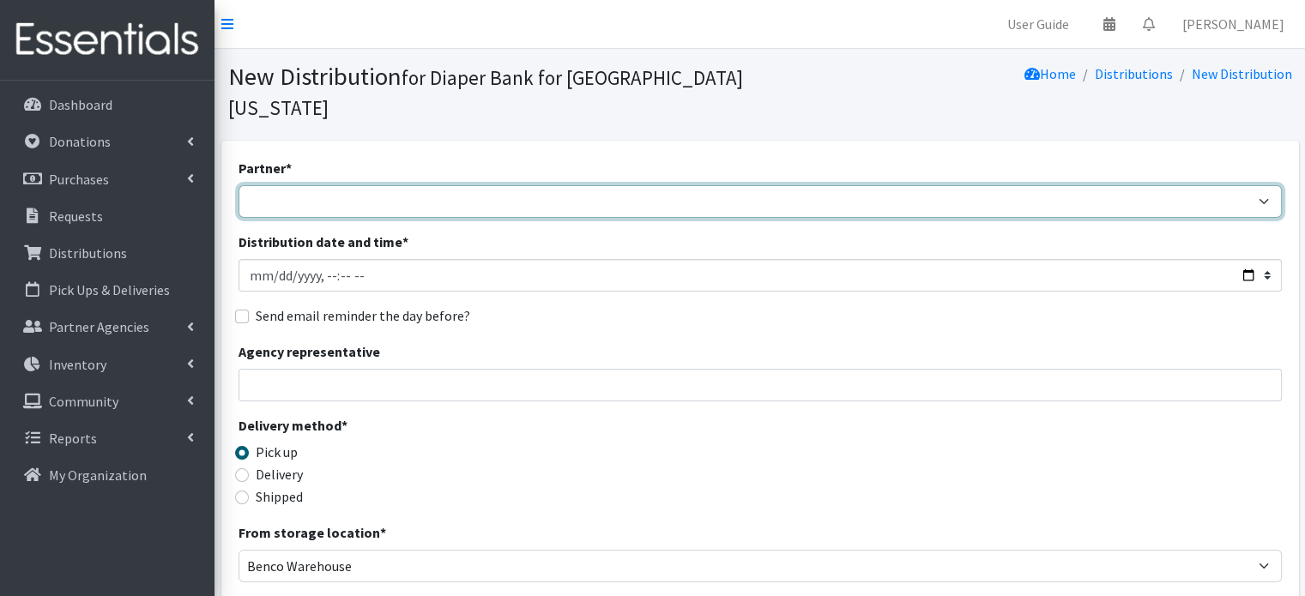
click at [302, 185] on select "Adore Me Nanny Baby Luv Pregnancy Center Children of Inmates [PERSON_NAME] Kids…" at bounding box center [759, 201] width 1043 height 33
click at [238, 185] on select "Adore Me Nanny Baby Luv Pregnancy Center Children of Inmates [PERSON_NAME] Kids…" at bounding box center [759, 201] width 1043 height 33
click at [364, 185] on select "Adore Me Nanny Baby Luv Pregnancy Center Children of Inmates [PERSON_NAME] Kids…" at bounding box center [759, 201] width 1043 height 33
click at [365, 185] on select "Adore Me Nanny Baby Luv Pregnancy Center Children of Inmates [PERSON_NAME] Kids…" at bounding box center [759, 201] width 1043 height 33
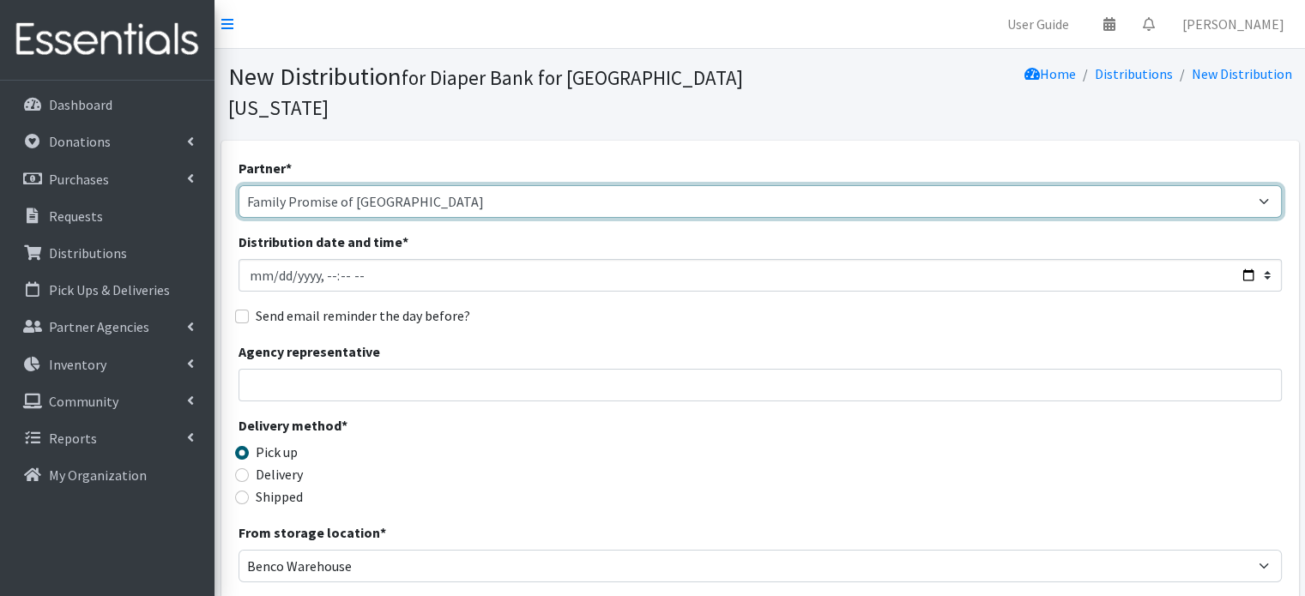
select select "5452"
click at [238, 185] on select "Adore Me Nanny Baby Luv Pregnancy Center Children of Inmates [PERSON_NAME] Kids…" at bounding box center [759, 201] width 1043 height 33
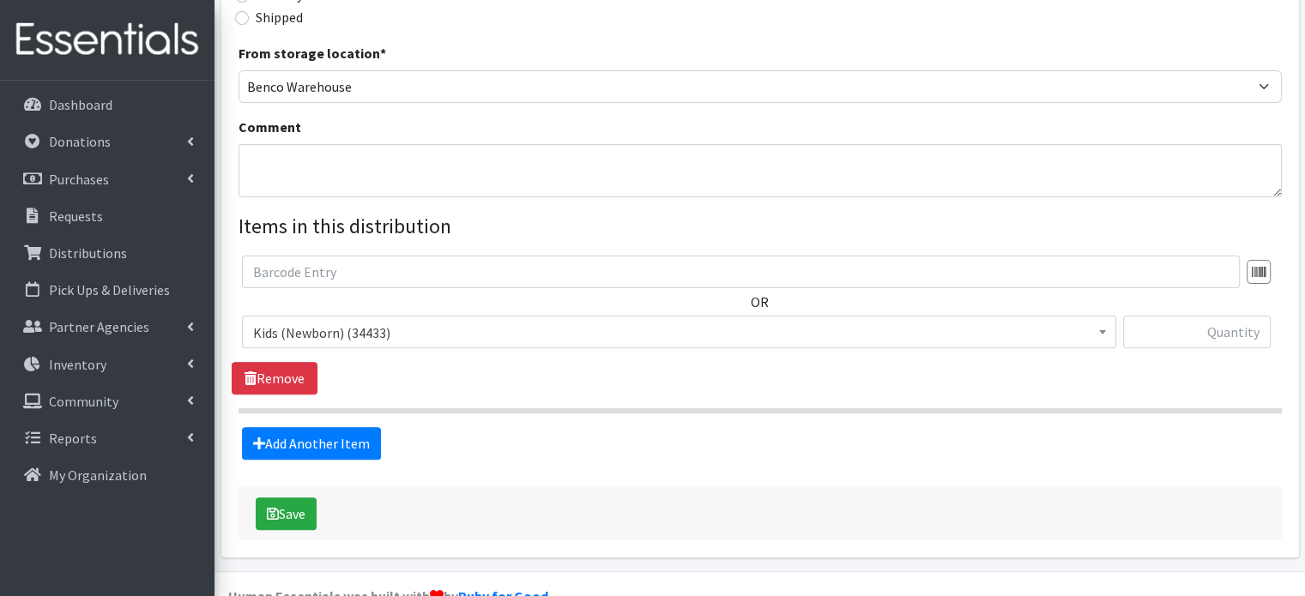
scroll to position [487, 0]
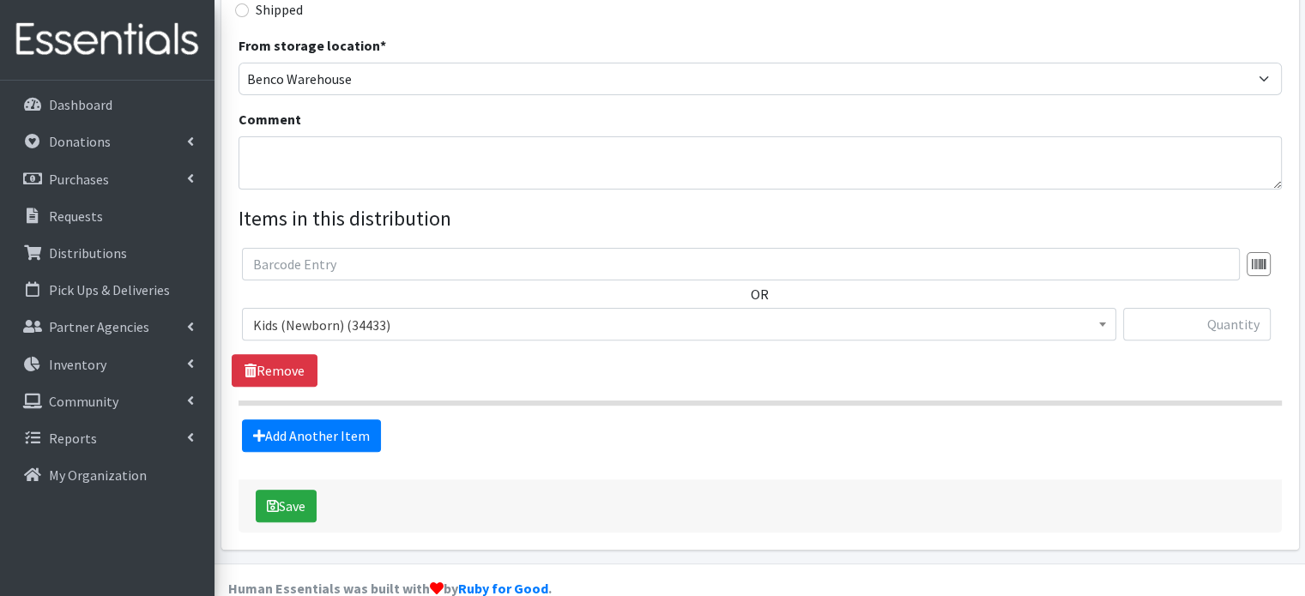
click at [390, 313] on span "Kids (Newborn) (34433)" at bounding box center [679, 325] width 852 height 24
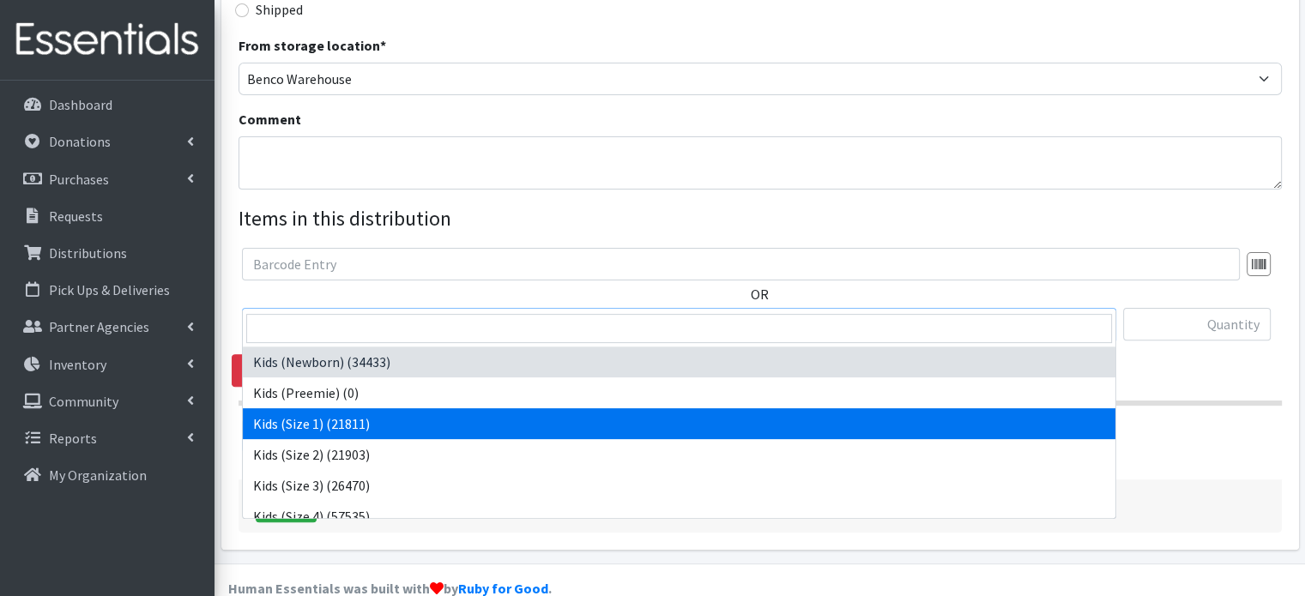
select select "4130"
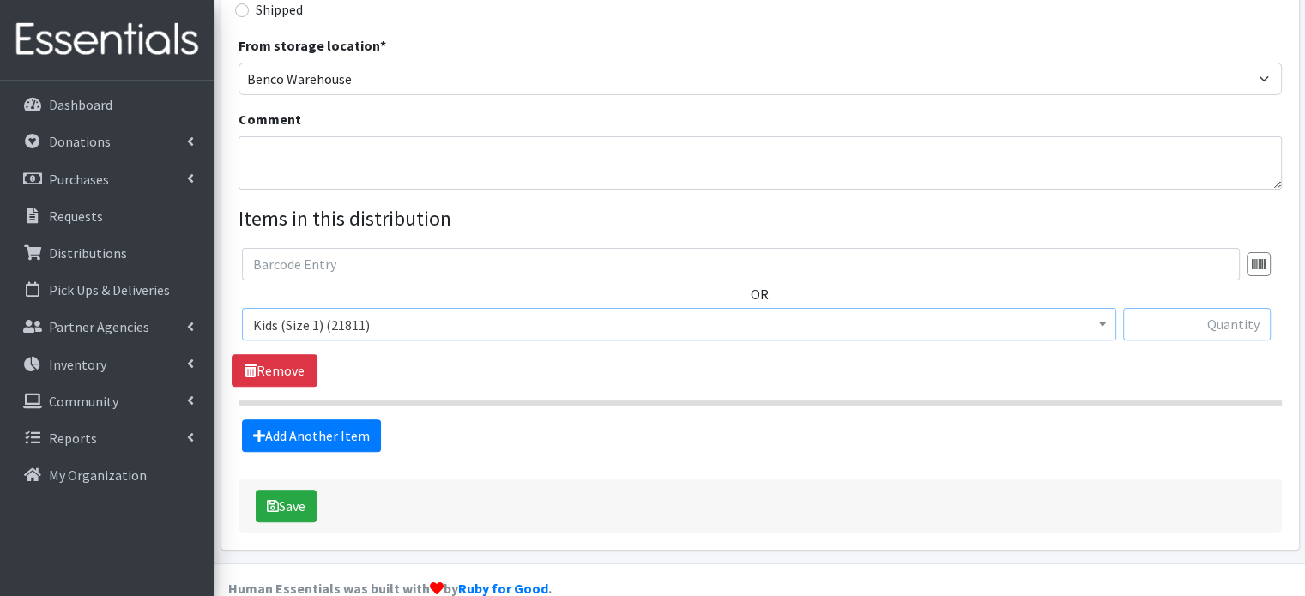
click at [1240, 308] on input "text" at bounding box center [1197, 324] width 148 height 33
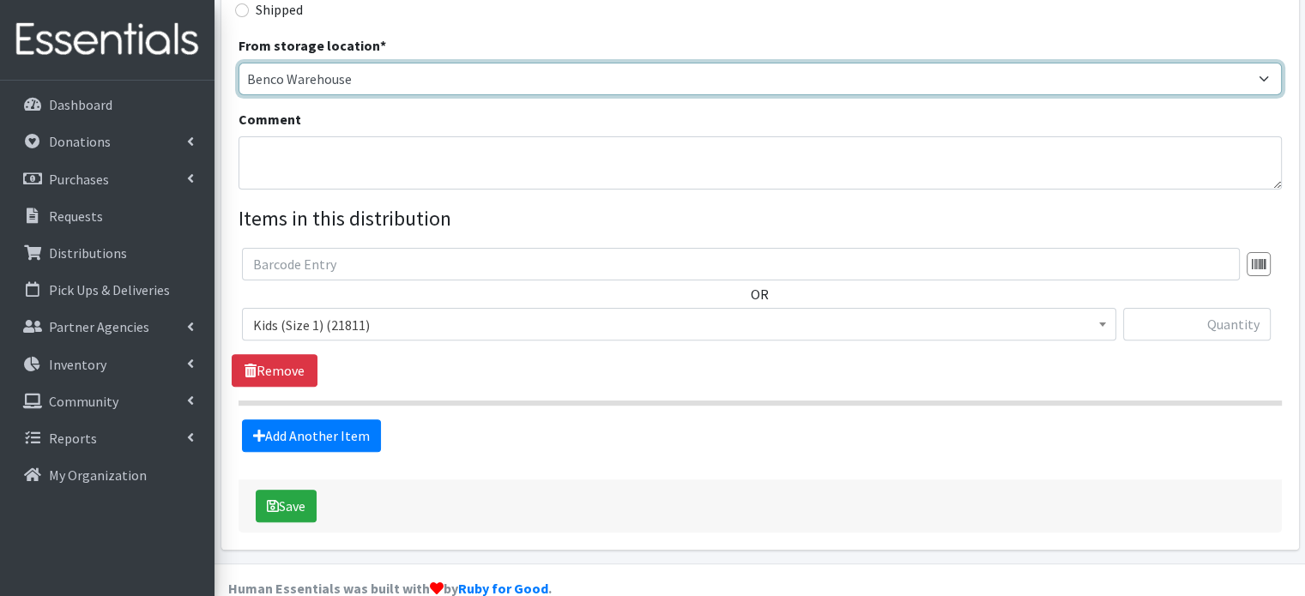
click at [813, 63] on select "Benco Warehouse Sunshine Health" at bounding box center [759, 79] width 1043 height 33
select select "449"
click at [238, 63] on select "Benco Warehouse Sunshine Health" at bounding box center [759, 79] width 1043 height 33
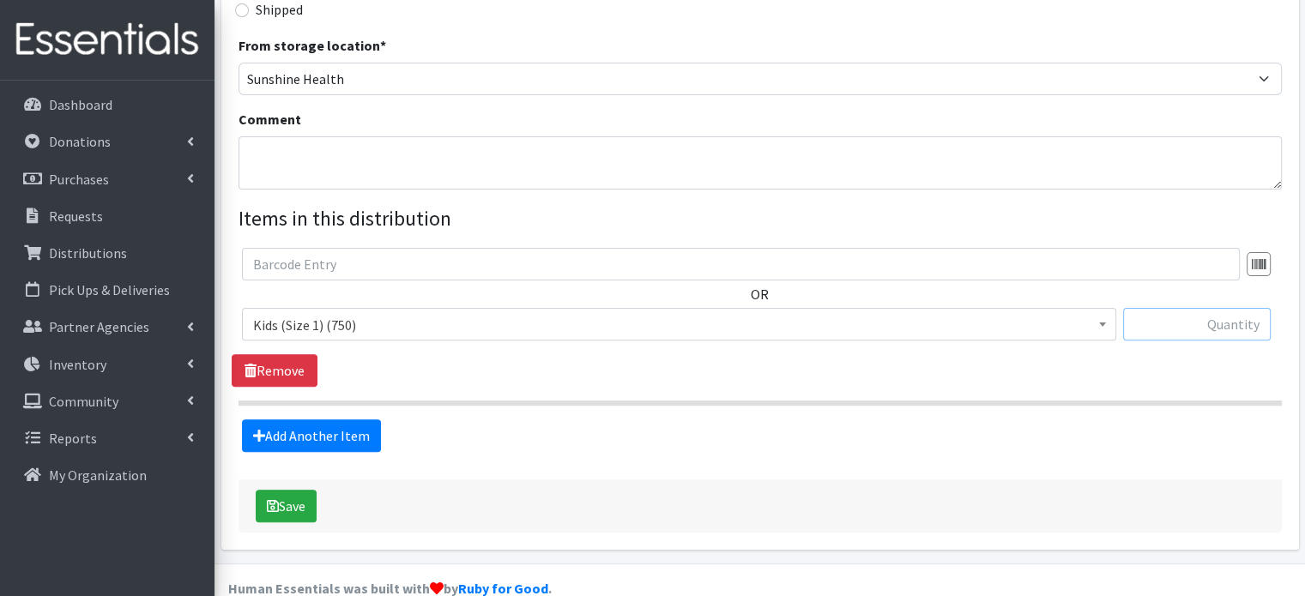
click at [1235, 308] on input "text" at bounding box center [1197, 324] width 148 height 33
type input "750"
click at [340, 420] on link "Add Another Item" at bounding box center [311, 436] width 139 height 33
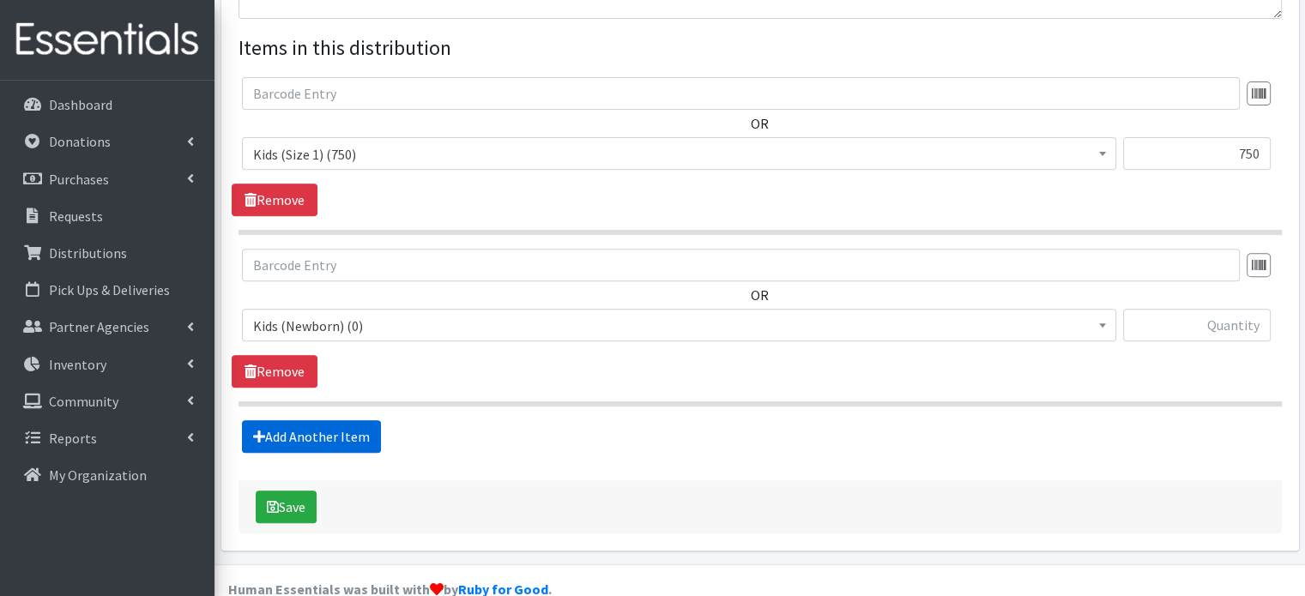
scroll to position [659, 0]
click at [369, 313] on span "Kids (Newborn) (0)" at bounding box center [679, 325] width 852 height 24
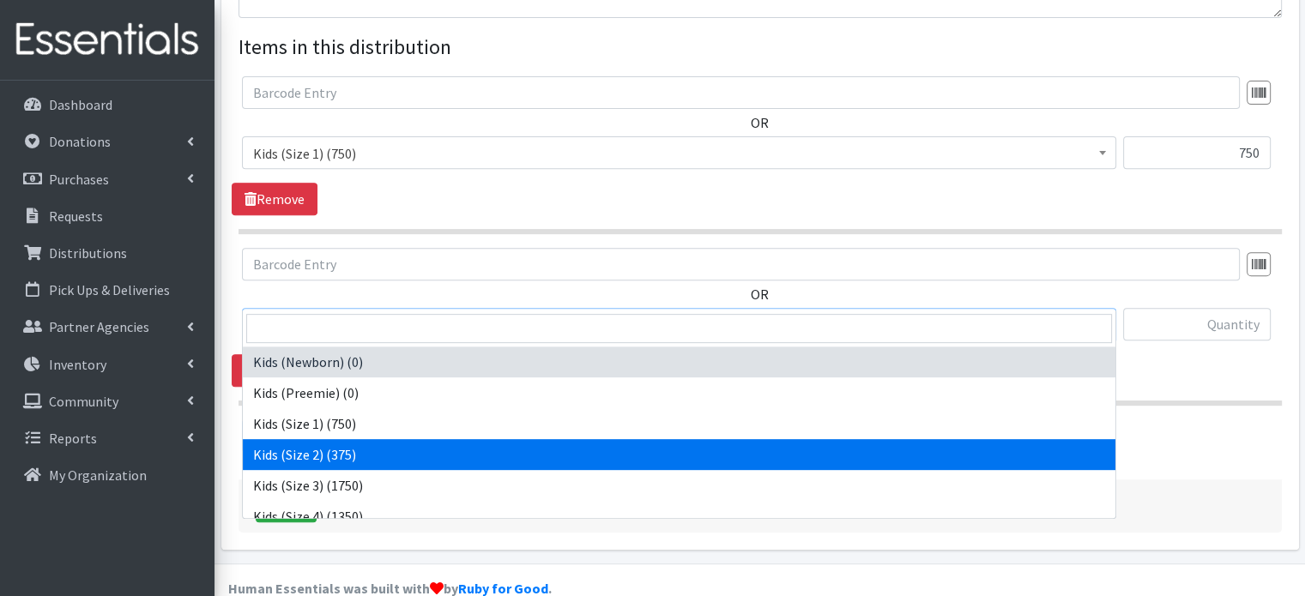
select select "4128"
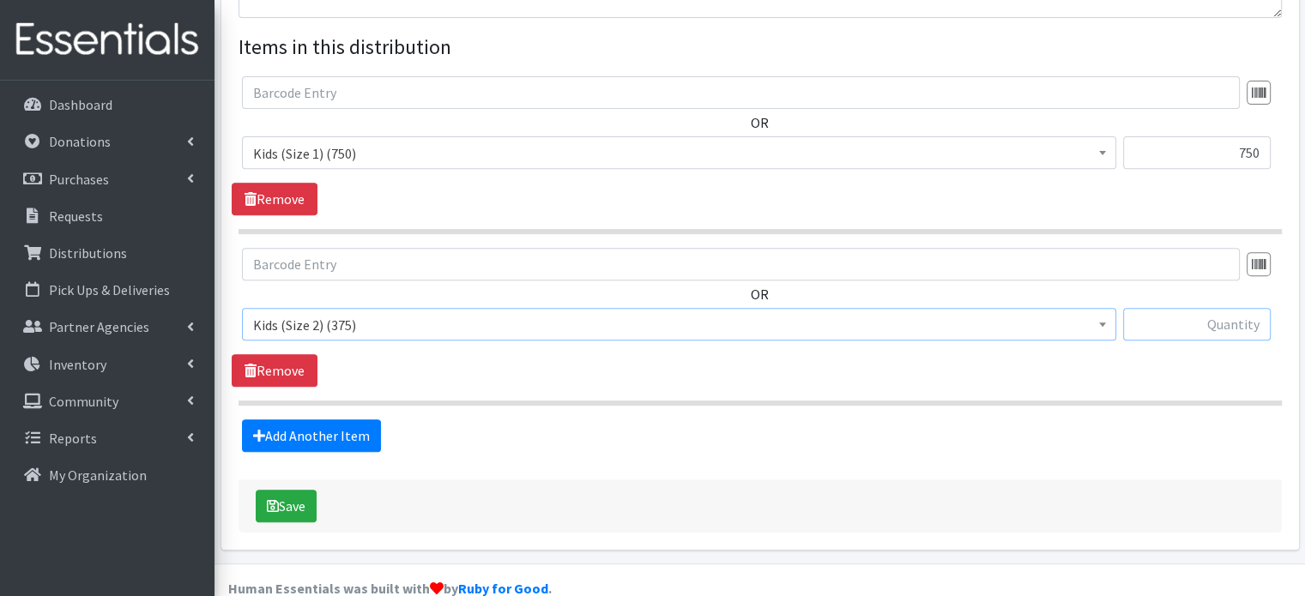
click at [1194, 308] on input "text" at bounding box center [1197, 324] width 148 height 33
type input "375"
click at [299, 420] on link "Add Another Item" at bounding box center [311, 436] width 139 height 33
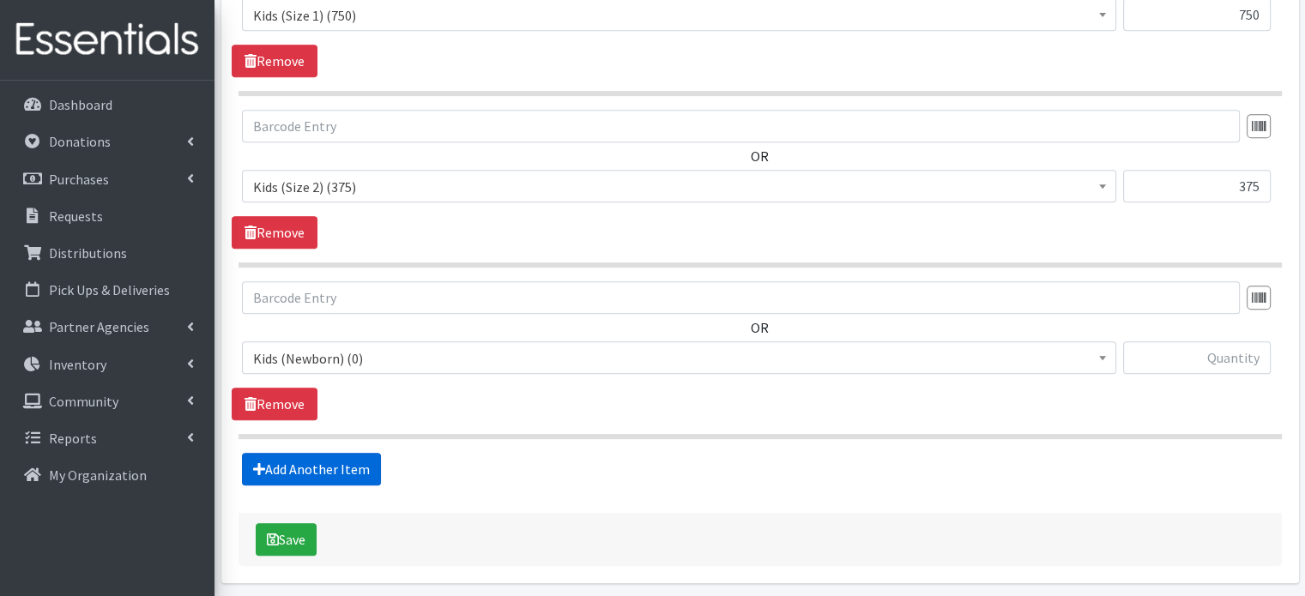
scroll to position [830, 0]
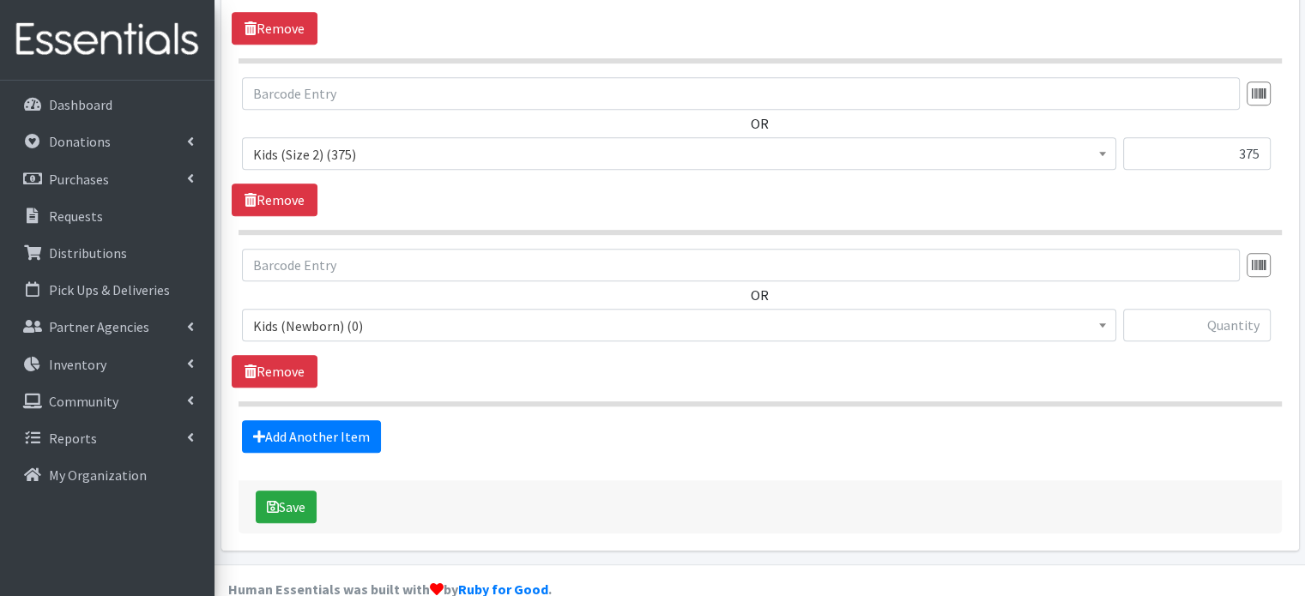
click at [320, 314] on span "Kids (Newborn) (0)" at bounding box center [679, 326] width 852 height 24
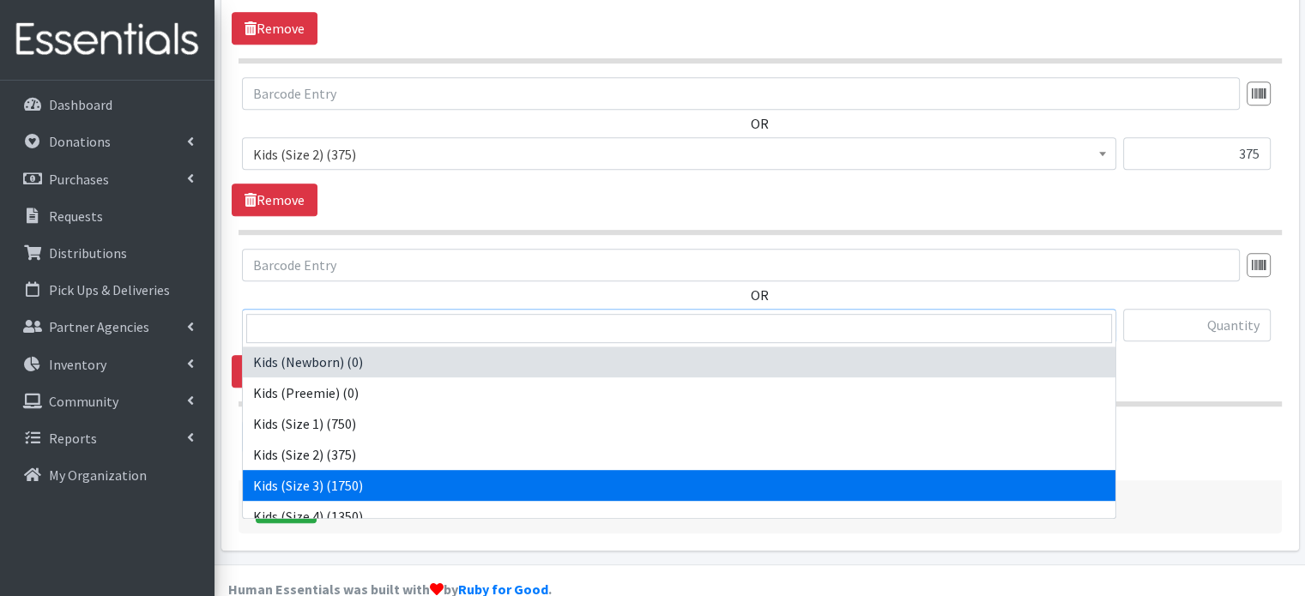
select select "4132"
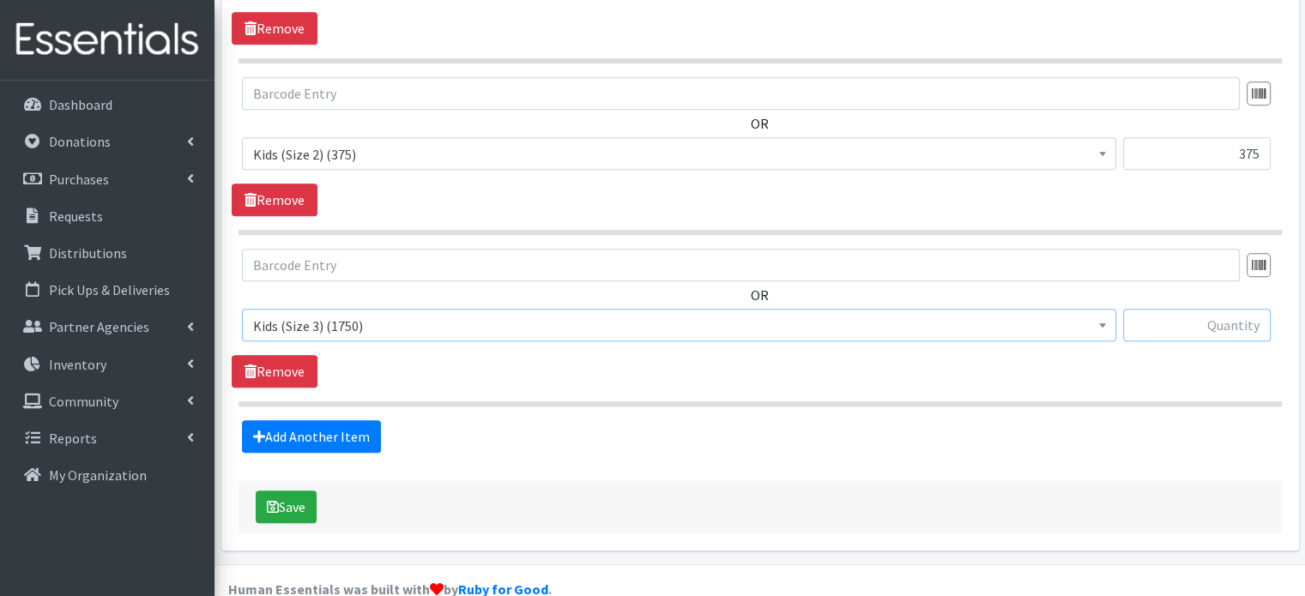
click at [1236, 309] on input "text" at bounding box center [1197, 325] width 148 height 33
type input "500"
click at [284, 420] on link "Add Another Item" at bounding box center [311, 436] width 139 height 33
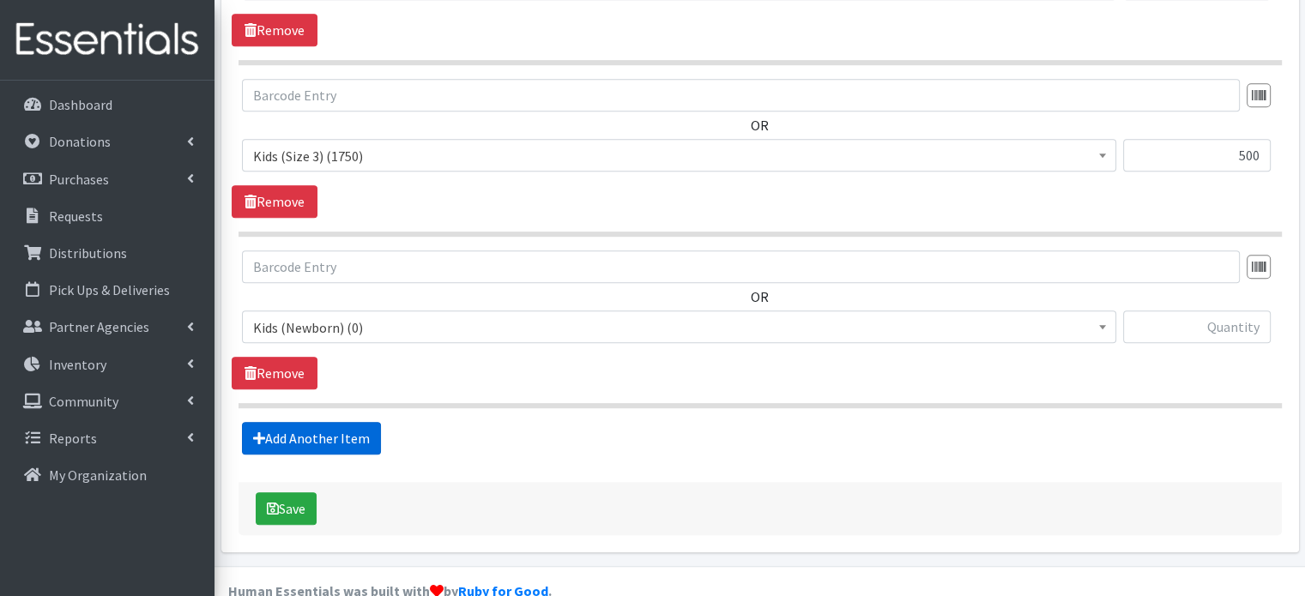
scroll to position [1000, 0]
click at [329, 315] on span "Kids (Newborn) (0)" at bounding box center [679, 327] width 852 height 24
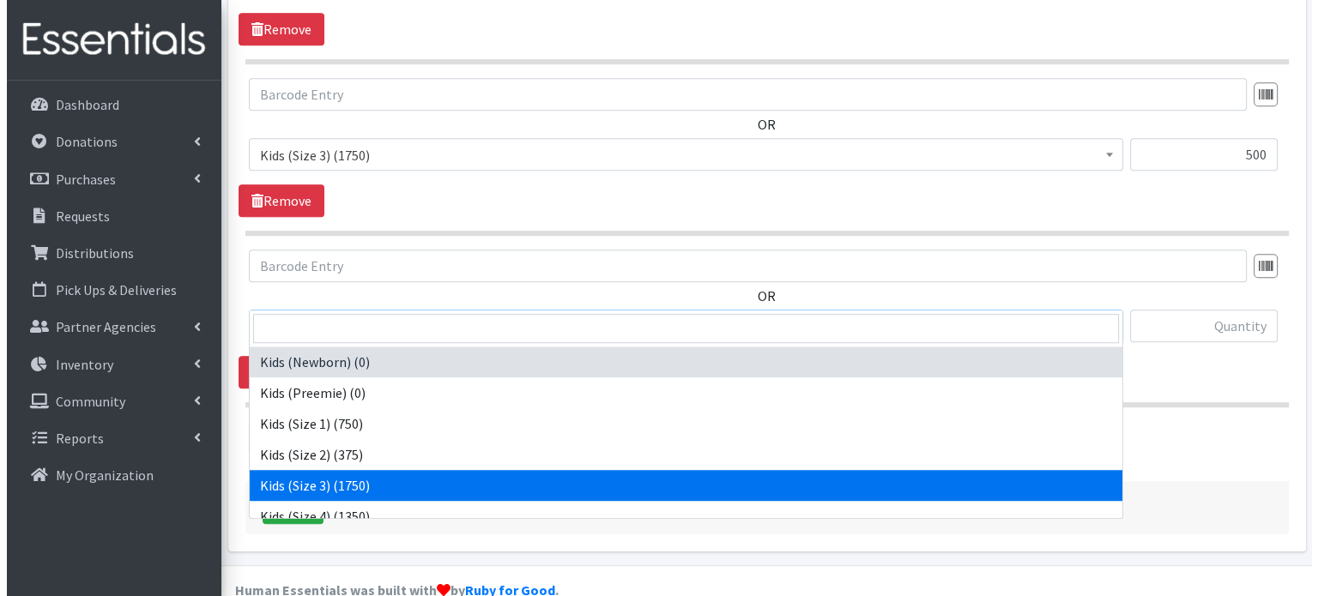
scroll to position [86, 0]
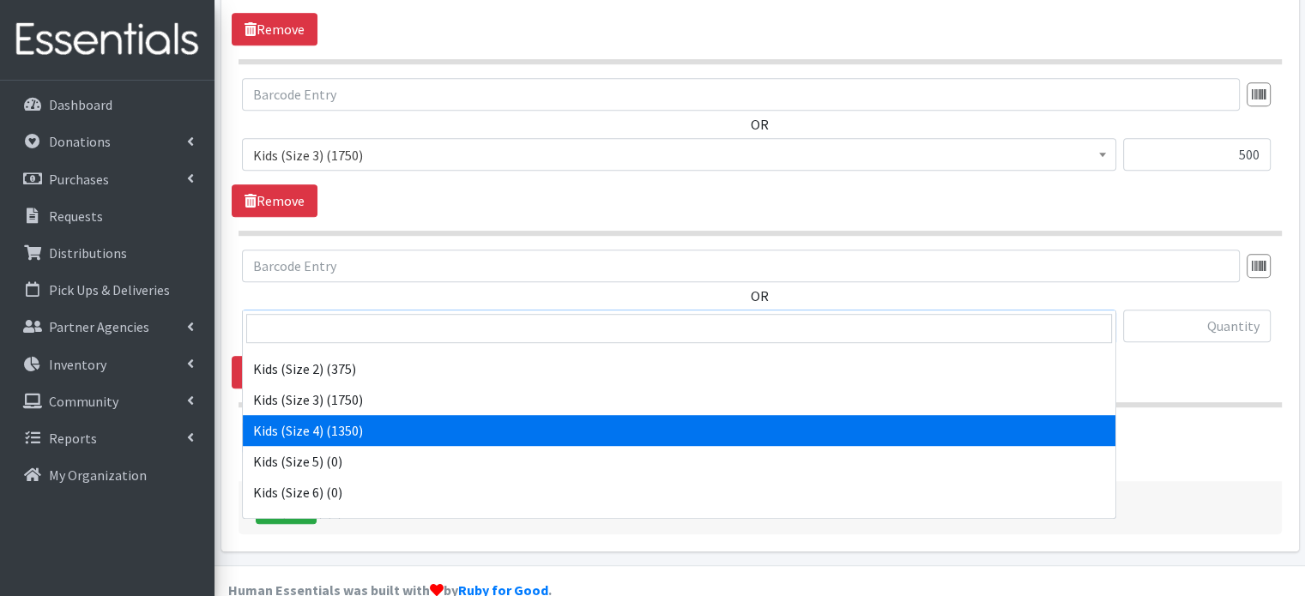
select select "4133"
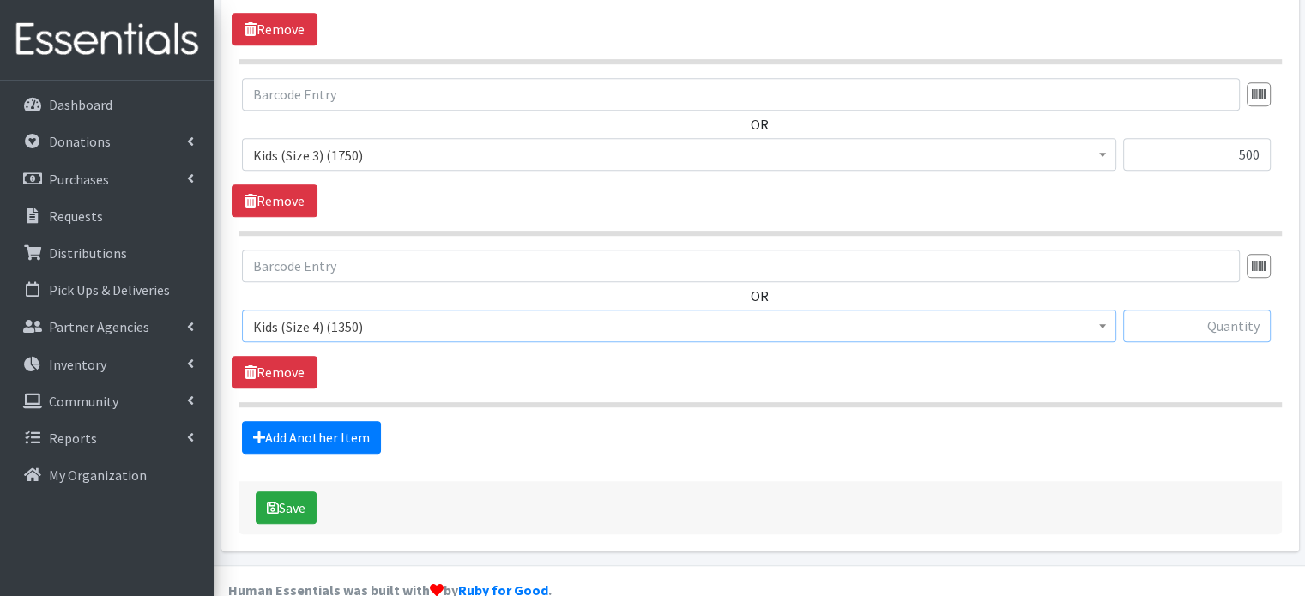
click at [1168, 310] on input "text" at bounding box center [1197, 326] width 148 height 33
type input "450"
click at [262, 492] on button "Save" at bounding box center [286, 508] width 61 height 33
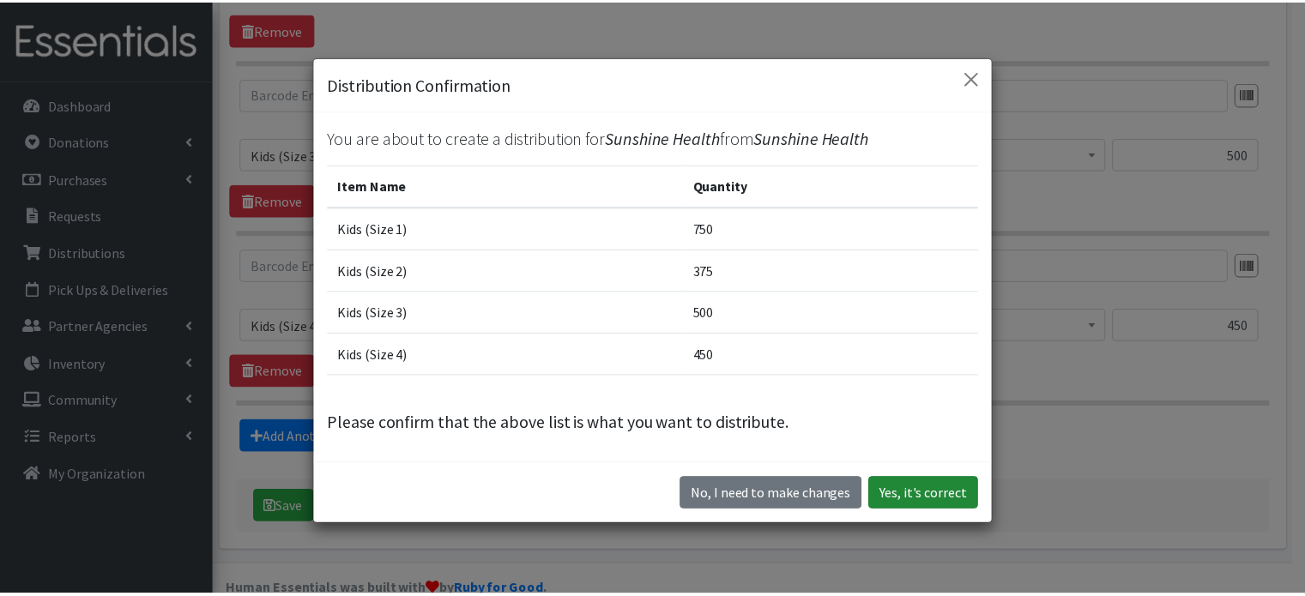
scroll to position [48, 0]
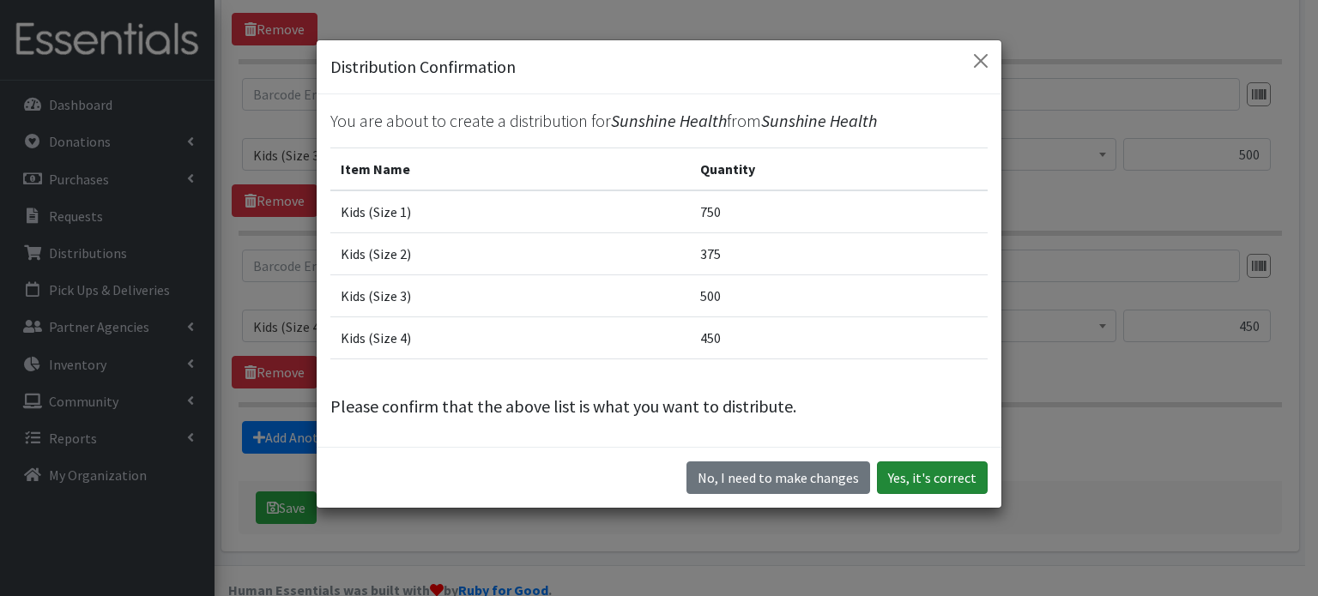
click at [902, 473] on button "Yes, it's correct" at bounding box center [932, 478] width 111 height 33
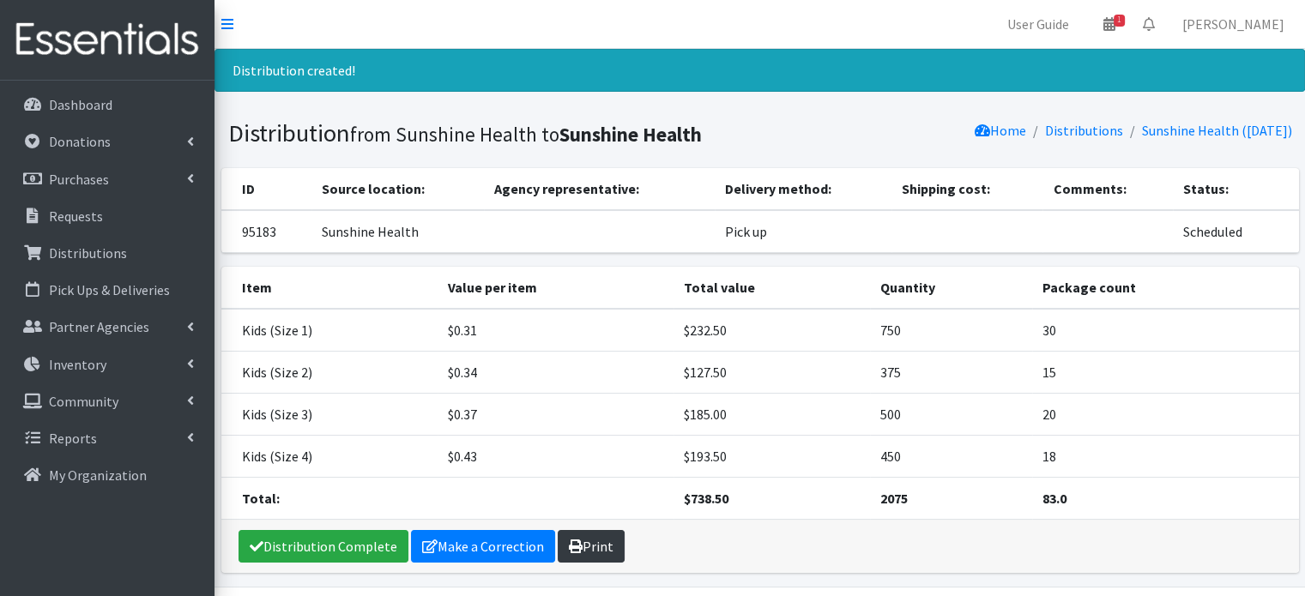
click at [569, 544] on icon at bounding box center [576, 547] width 14 height 14
